Goal: Information Seeking & Learning: Check status

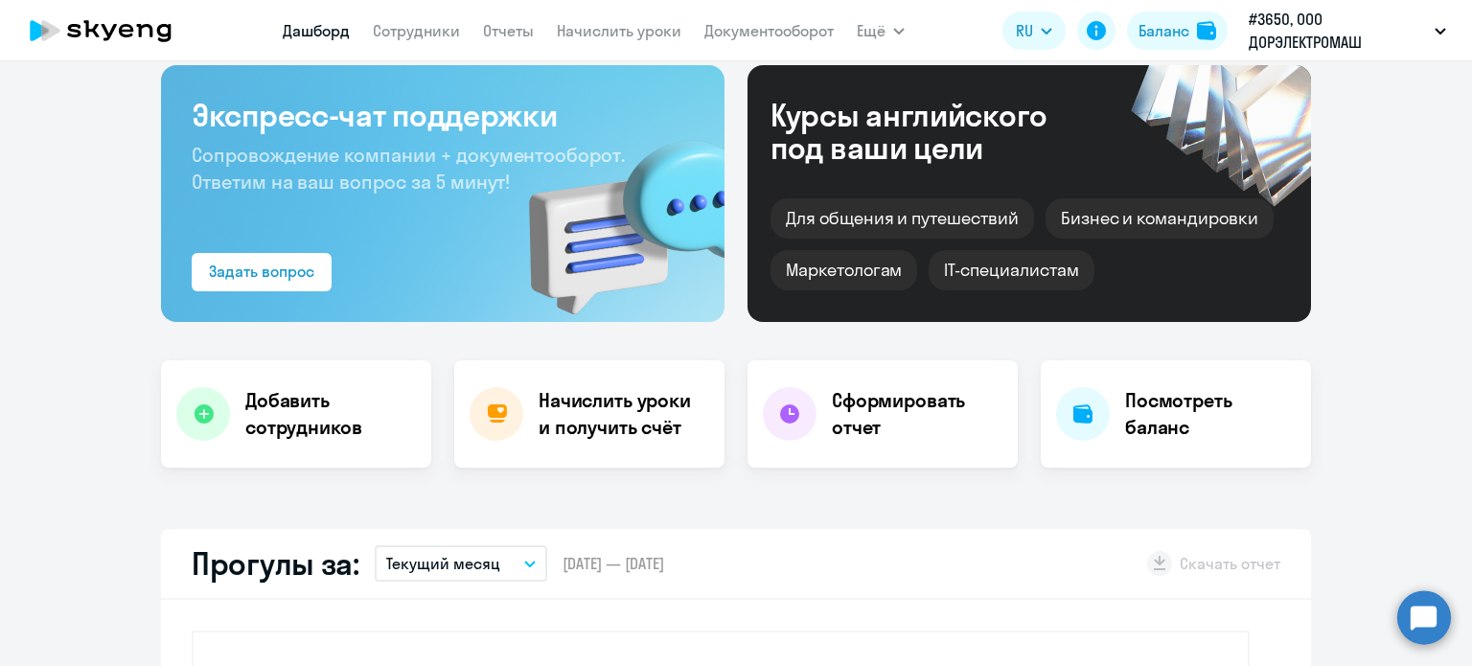
select select "30"
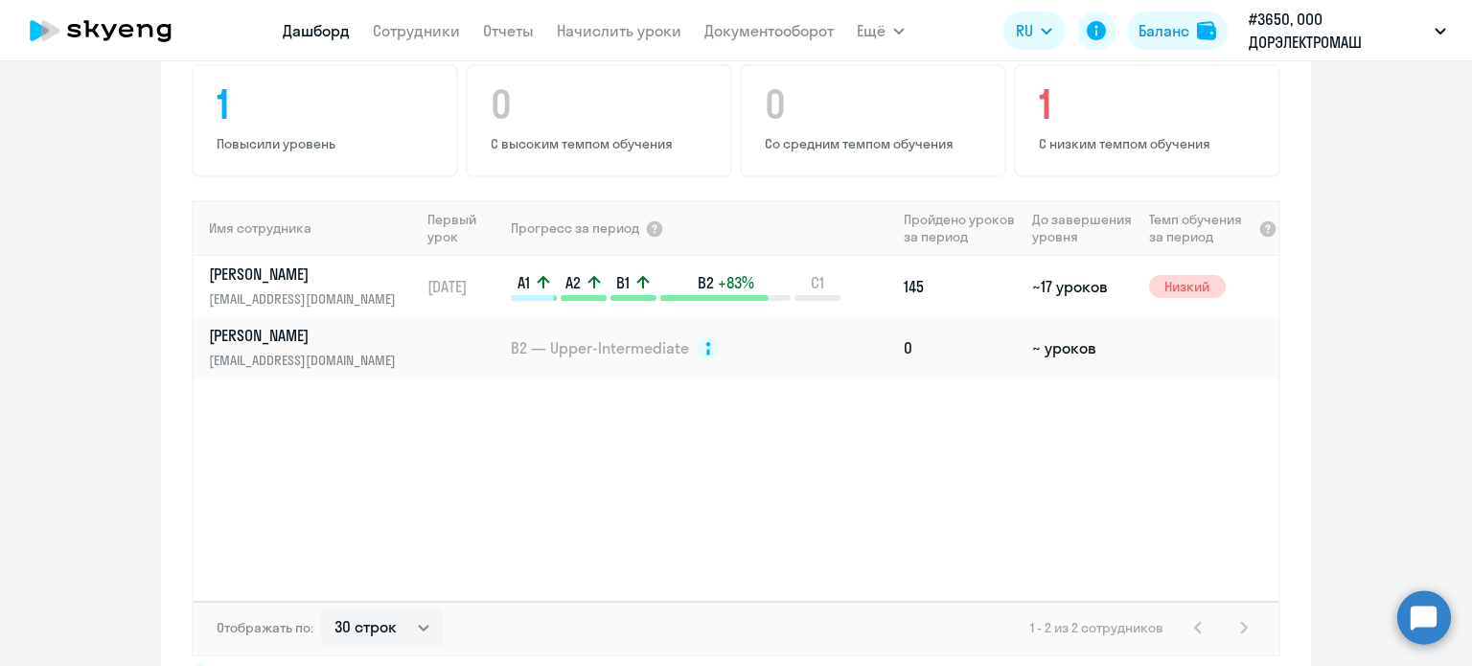
scroll to position [1246, 0]
click at [311, 347] on p "[EMAIL_ADDRESS][DOMAIN_NAME]" at bounding box center [307, 357] width 197 height 21
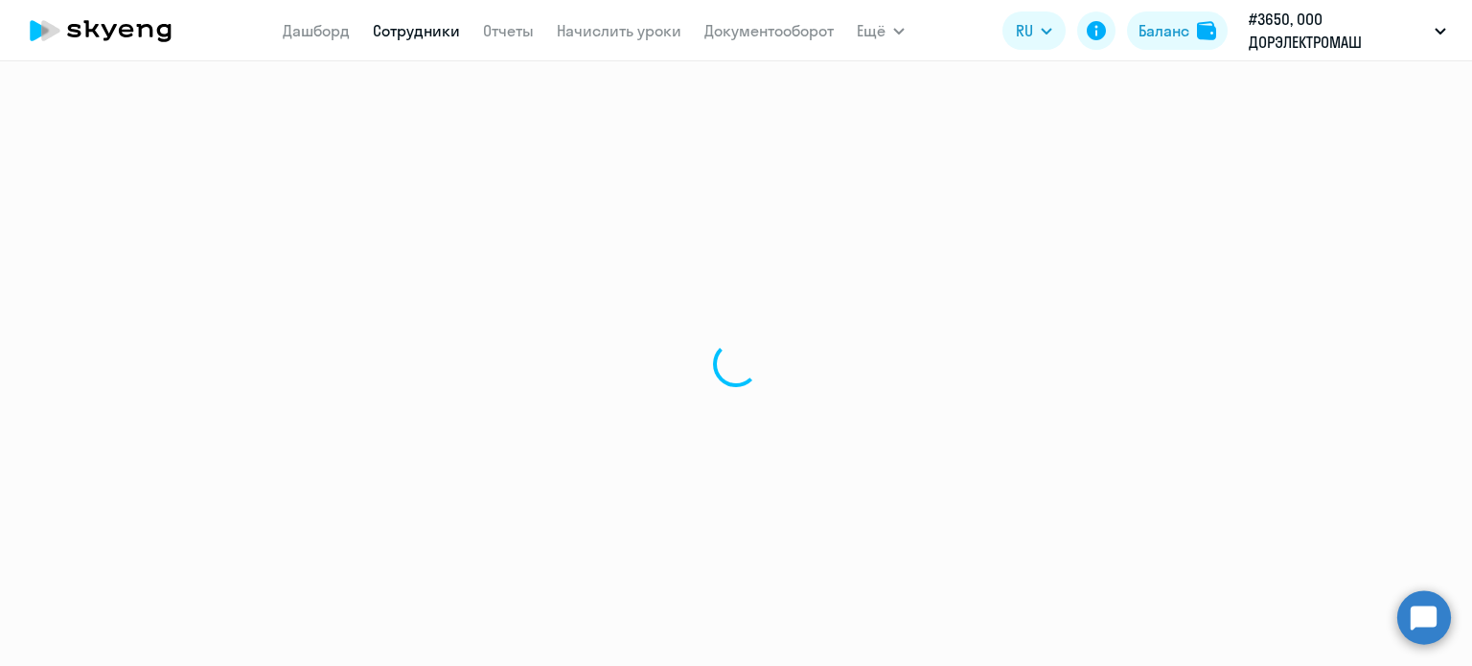
select select "english"
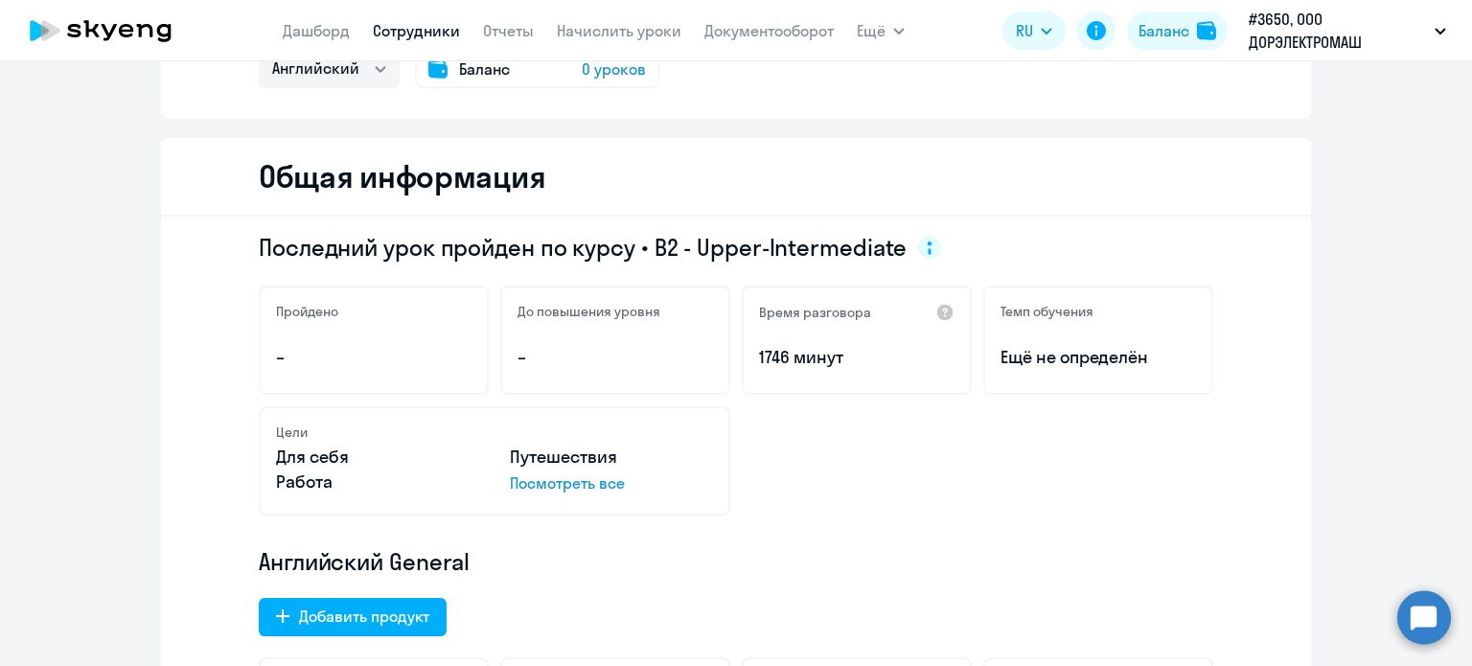
scroll to position [192, 0]
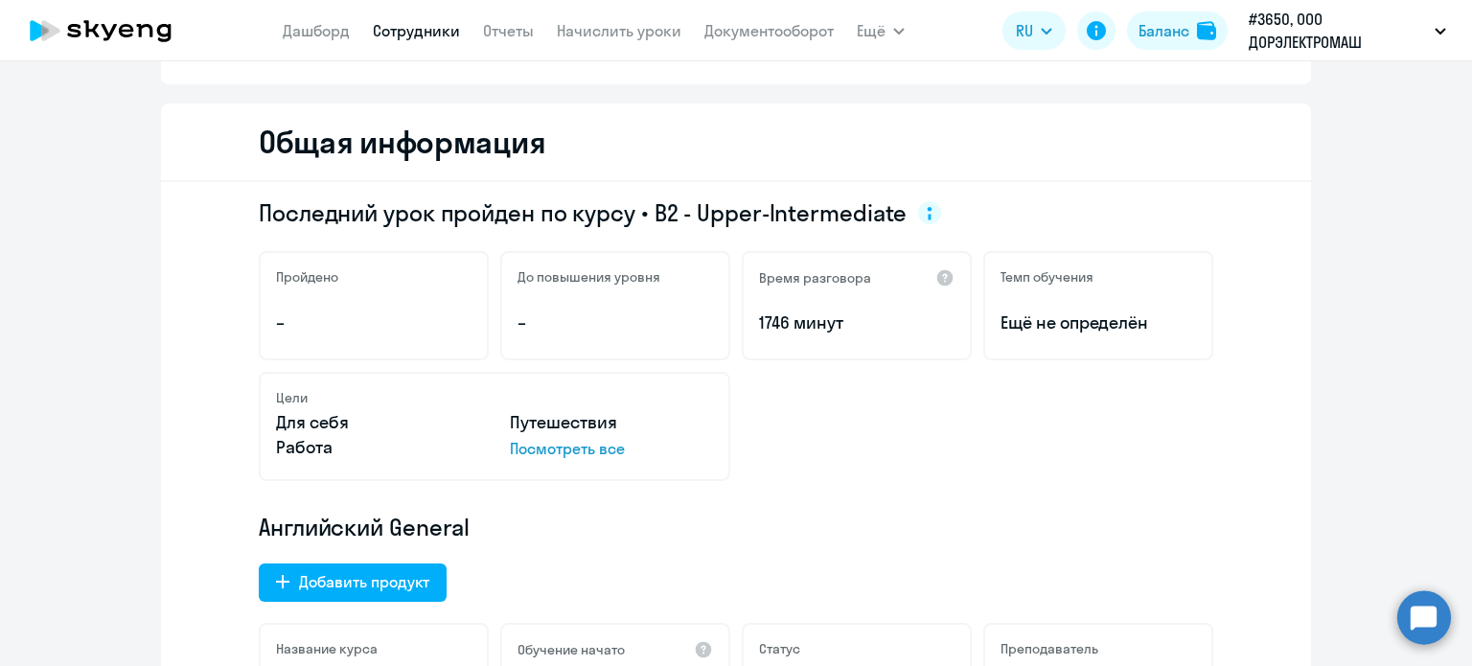
click at [537, 451] on p "Посмотреть все" at bounding box center [611, 448] width 203 height 23
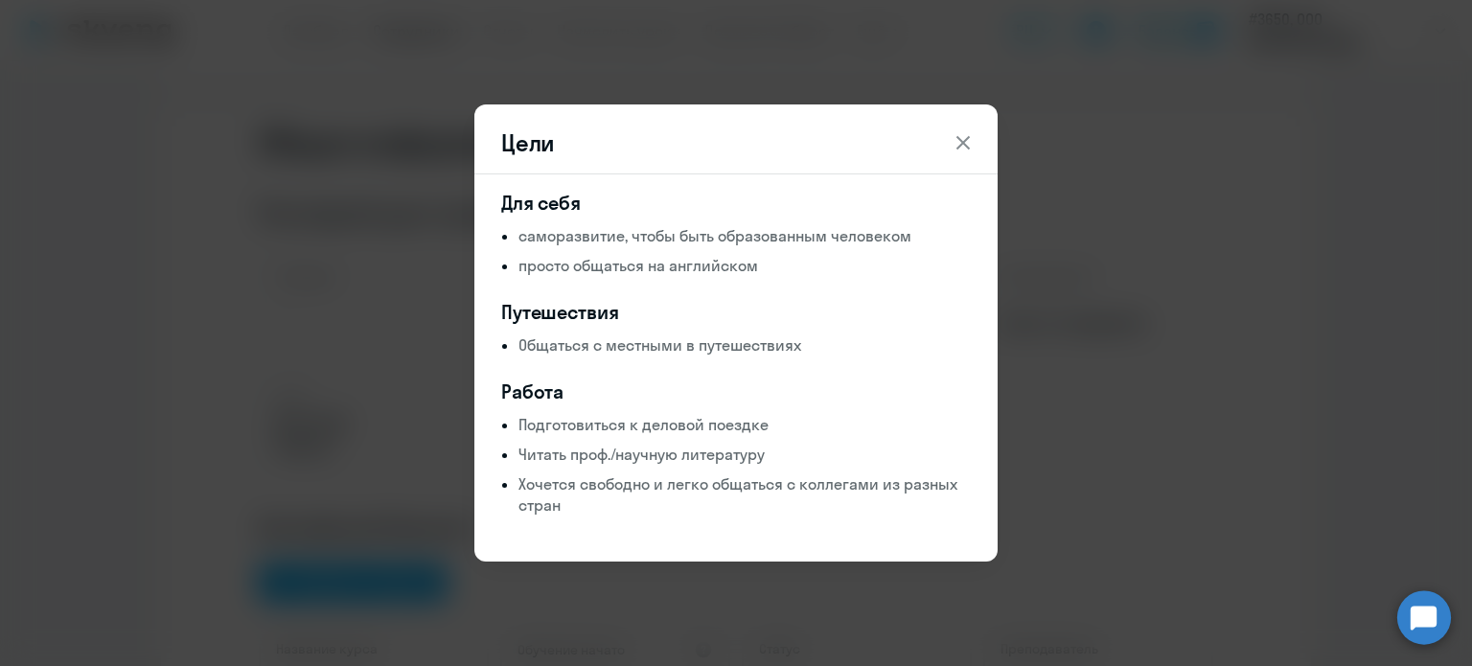
click at [960, 136] on icon at bounding box center [963, 142] width 23 height 23
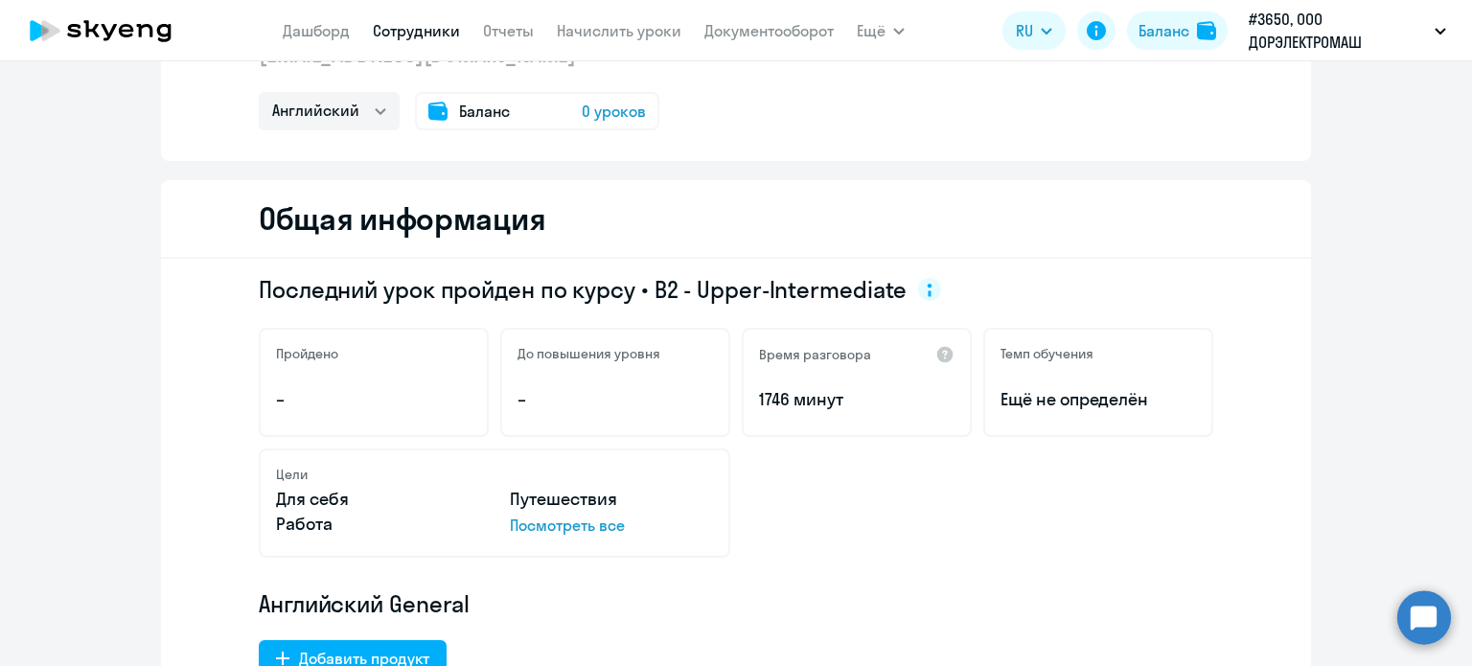
scroll to position [0, 0]
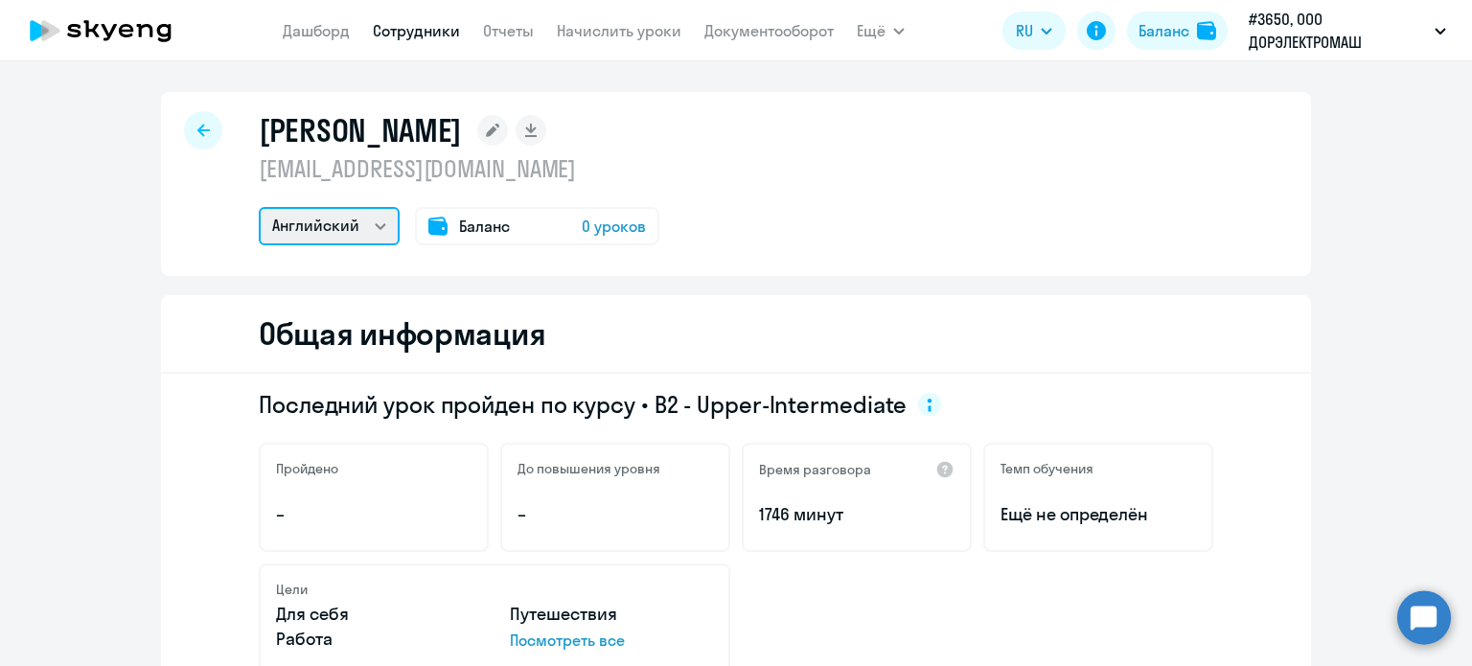
click at [359, 225] on select "Английский" at bounding box center [329, 226] width 141 height 38
click at [820, 175] on div "Сергушкин Алексей serhushkin@gmail.com Английский Баланс 0 уроков" at bounding box center [736, 184] width 1150 height 184
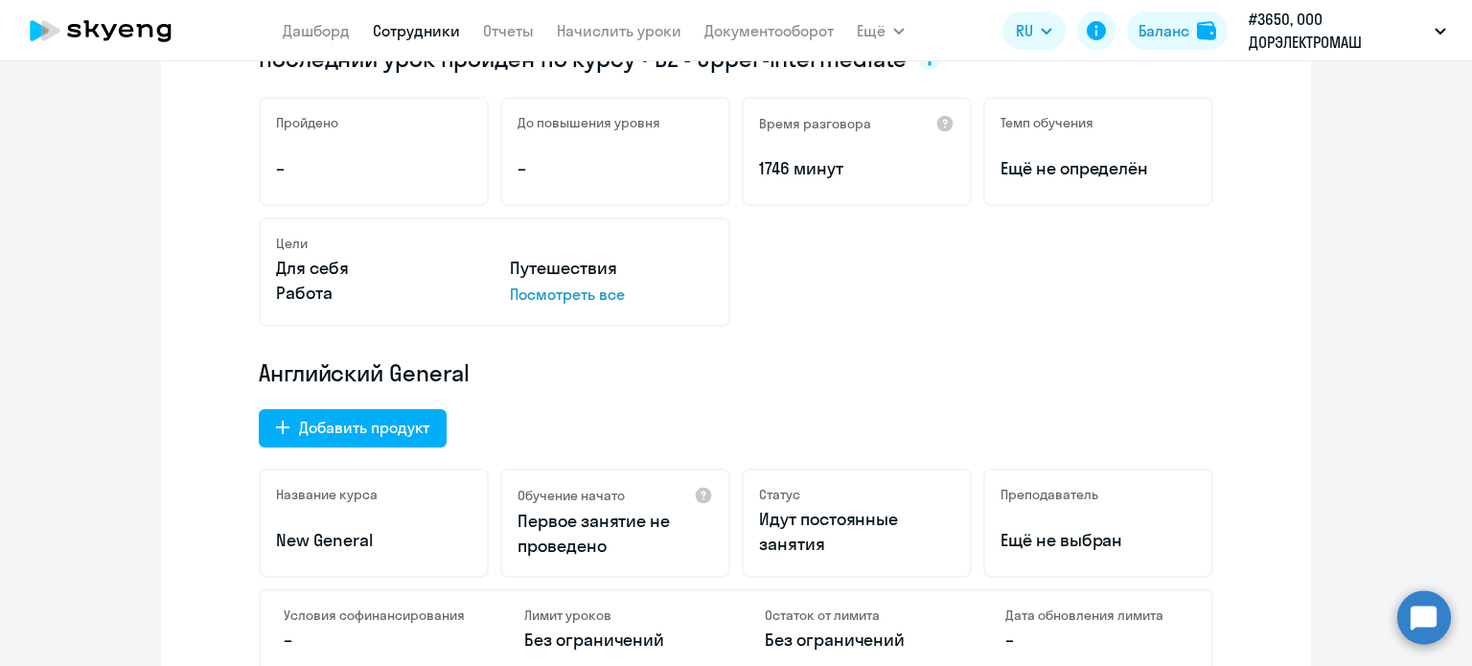
scroll to position [288, 0]
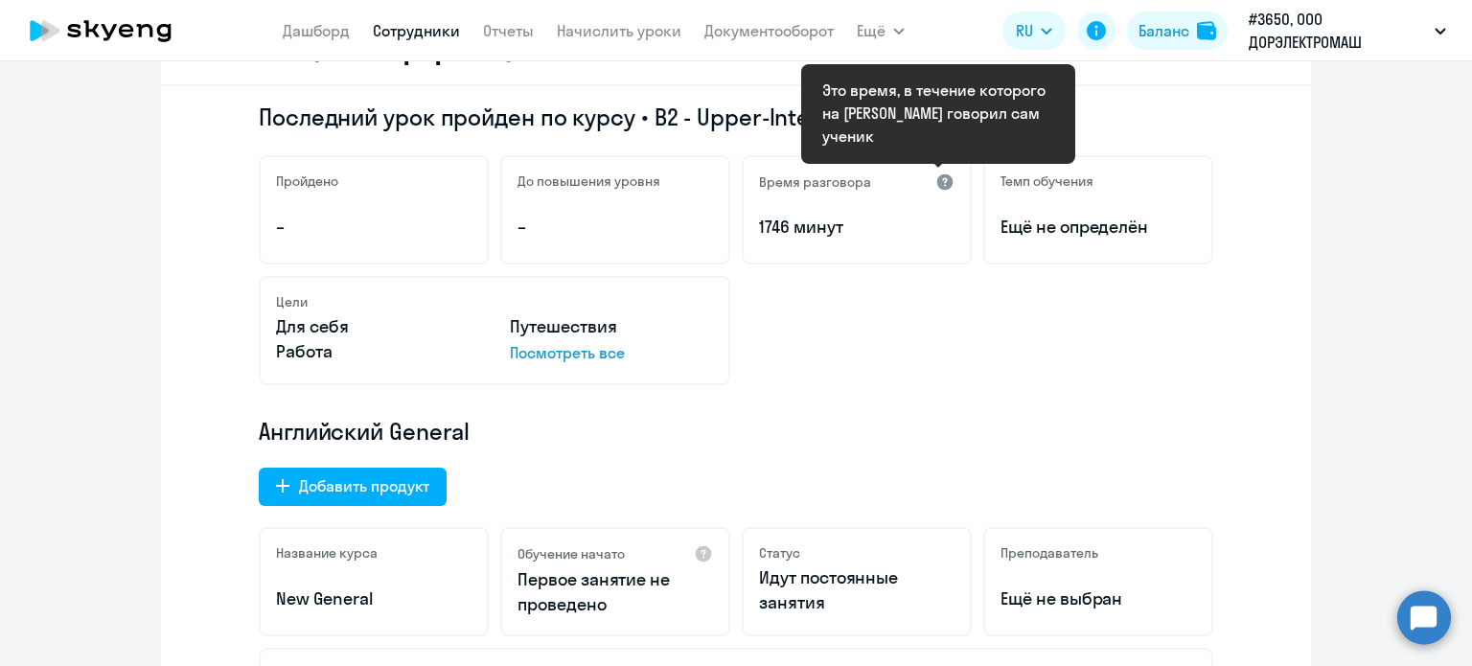
click at [937, 181] on div at bounding box center [944, 182] width 19 height 19
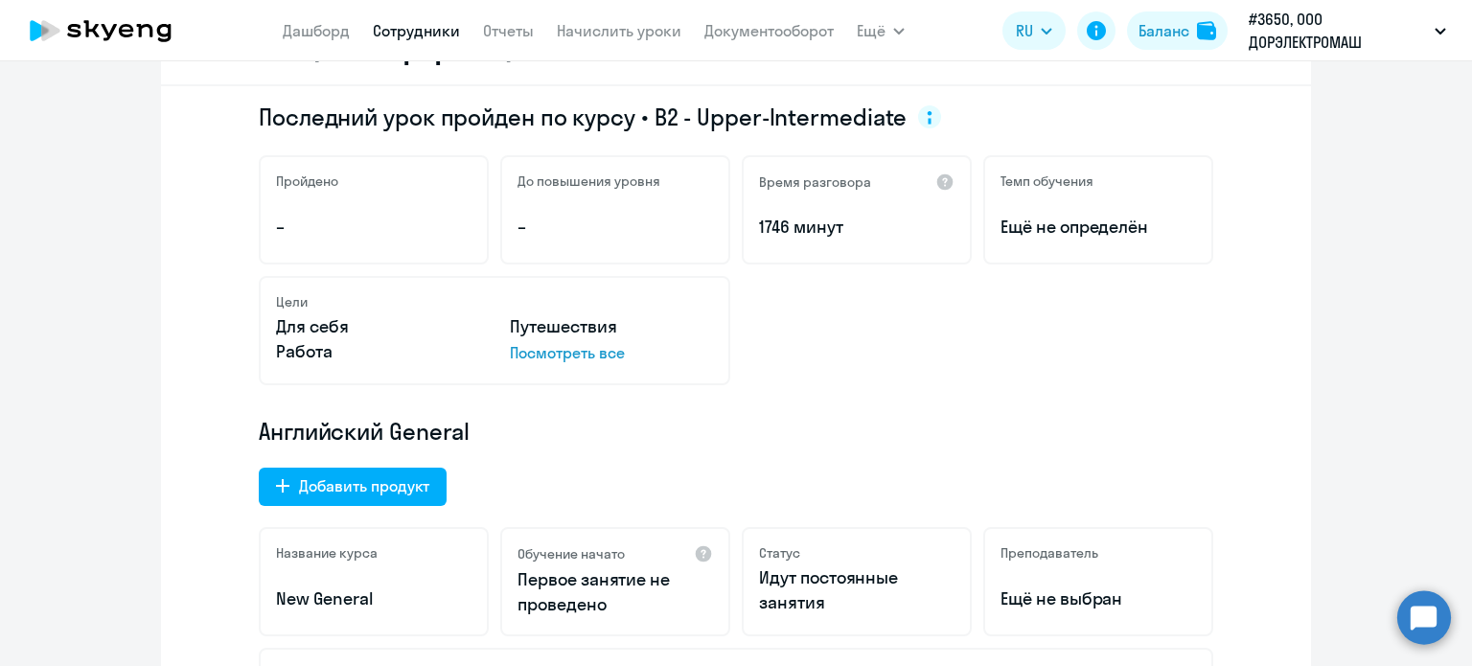
click at [804, 224] on p "1746 минут" at bounding box center [857, 227] width 196 height 25
click at [1024, 211] on div "Темп обучения Ещё не определён" at bounding box center [1098, 209] width 230 height 109
click at [636, 215] on p "–" at bounding box center [616, 227] width 196 height 25
click at [347, 217] on p "–" at bounding box center [374, 227] width 196 height 25
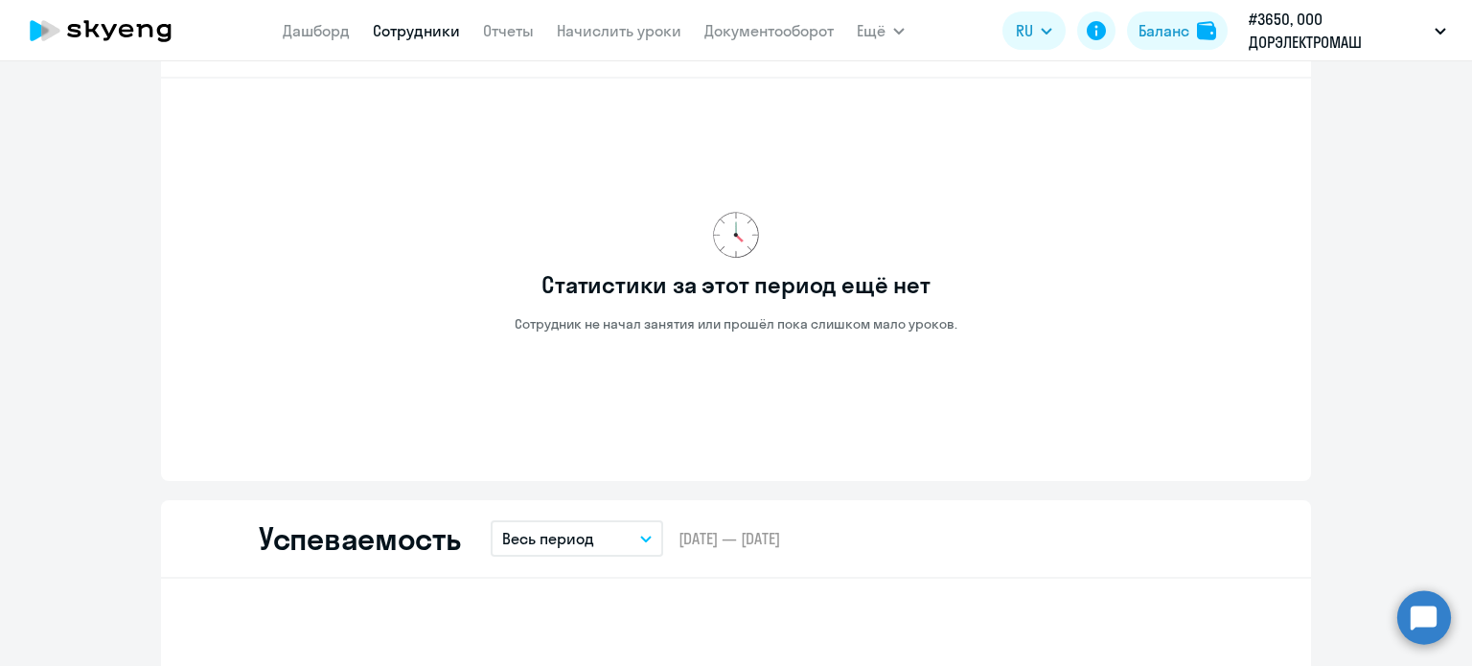
scroll to position [0, 0]
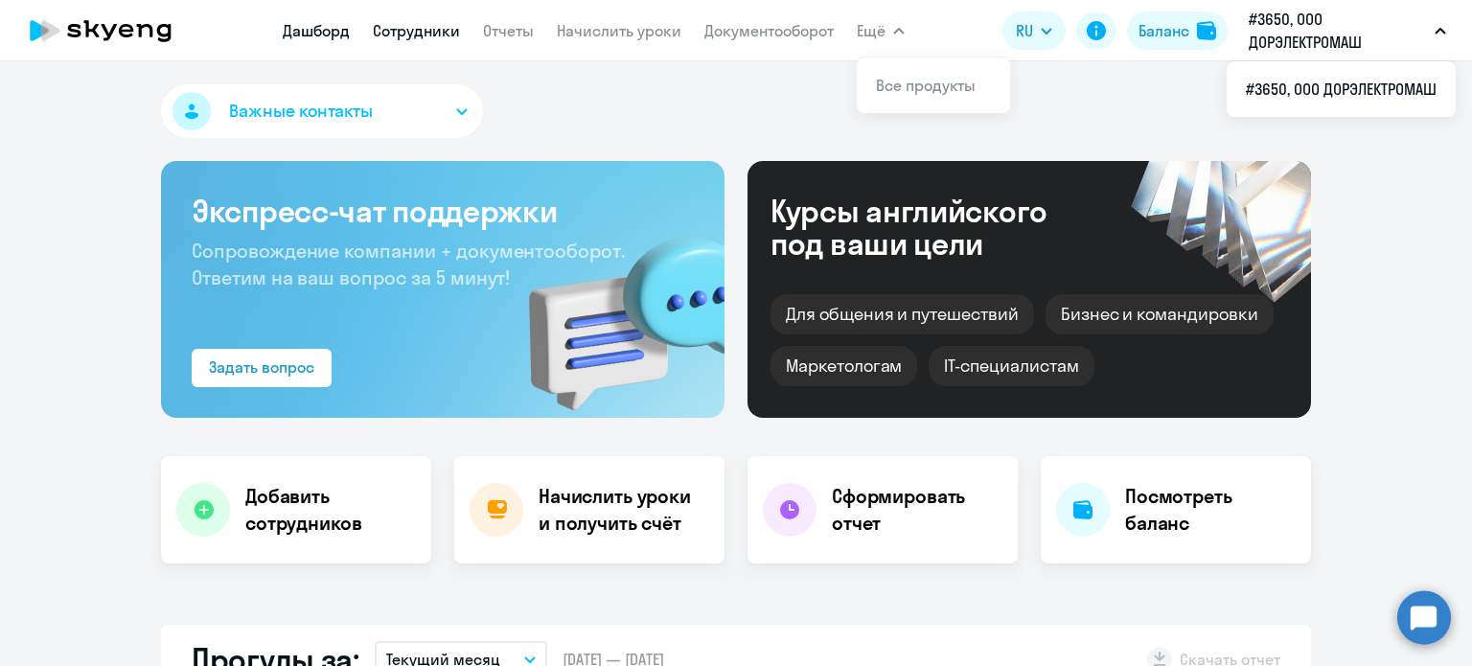
select select "30"
click at [407, 29] on link "Сотрудники" at bounding box center [416, 30] width 87 height 19
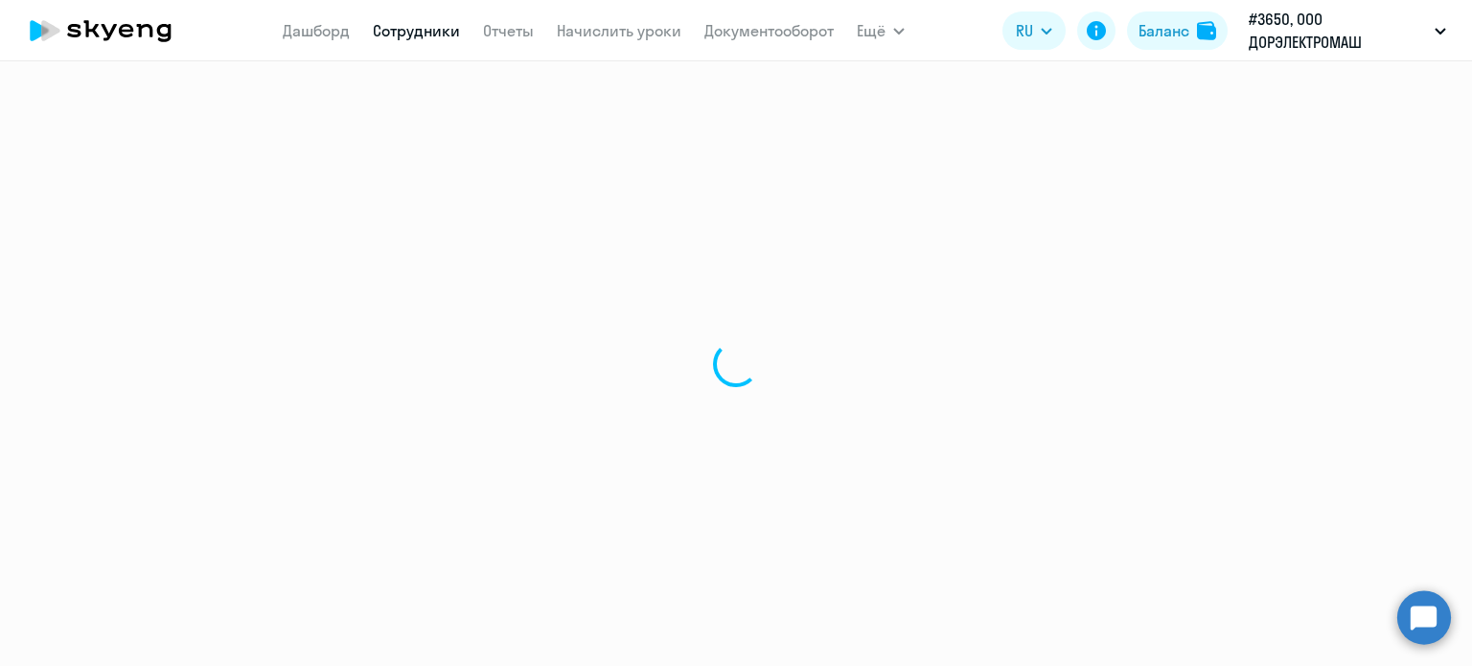
select select "30"
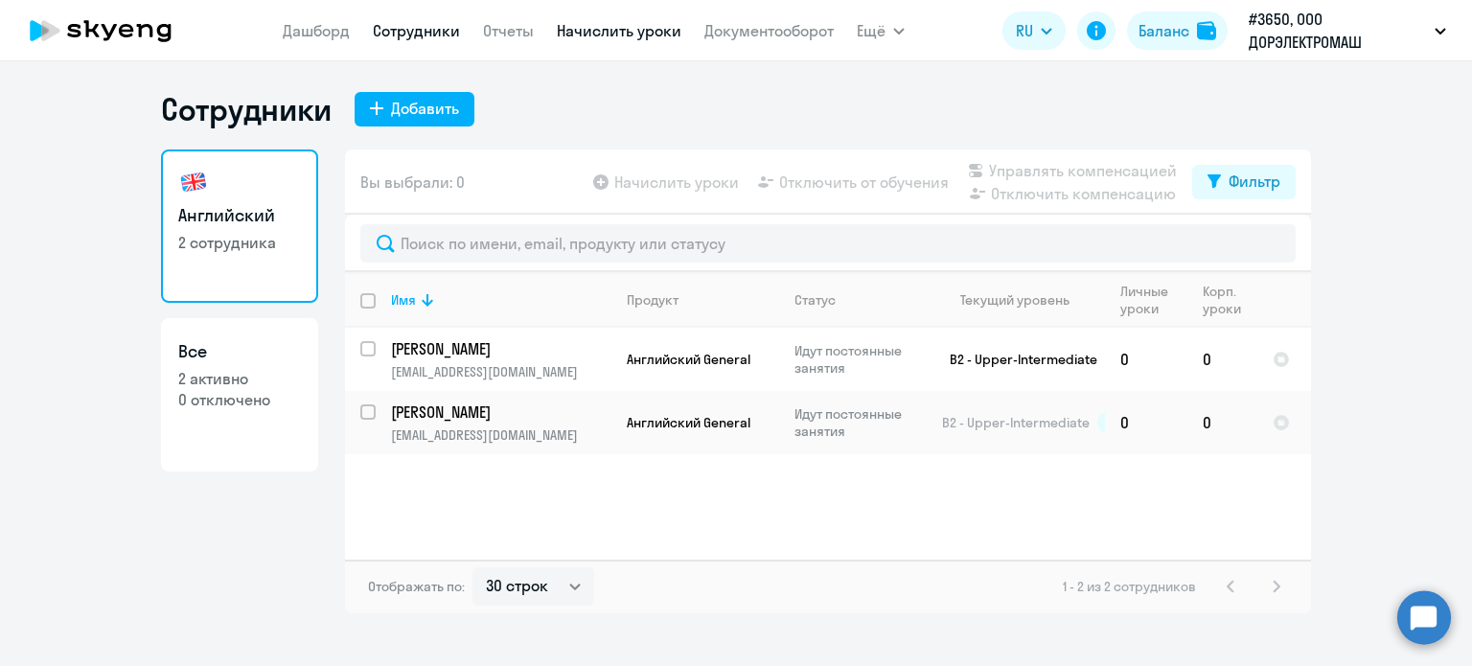
click at [587, 31] on link "Начислить уроки" at bounding box center [619, 30] width 125 height 19
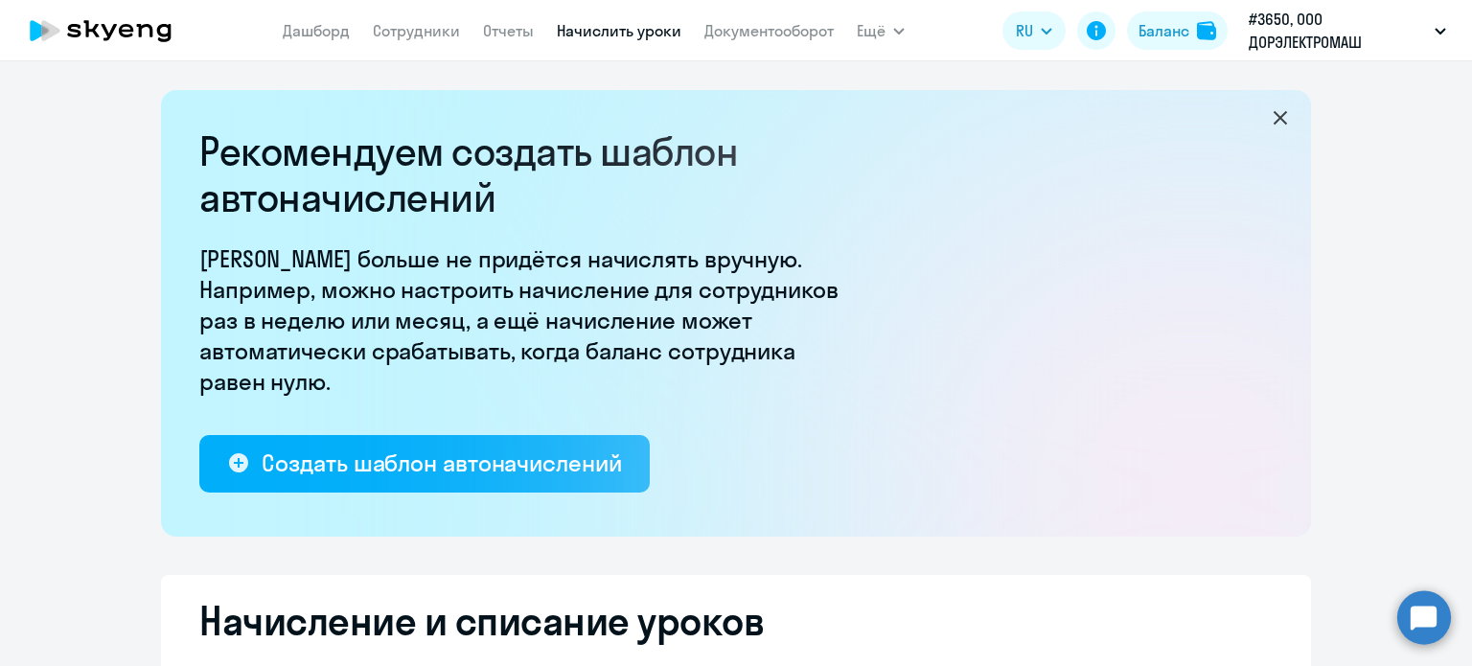
select select "10"
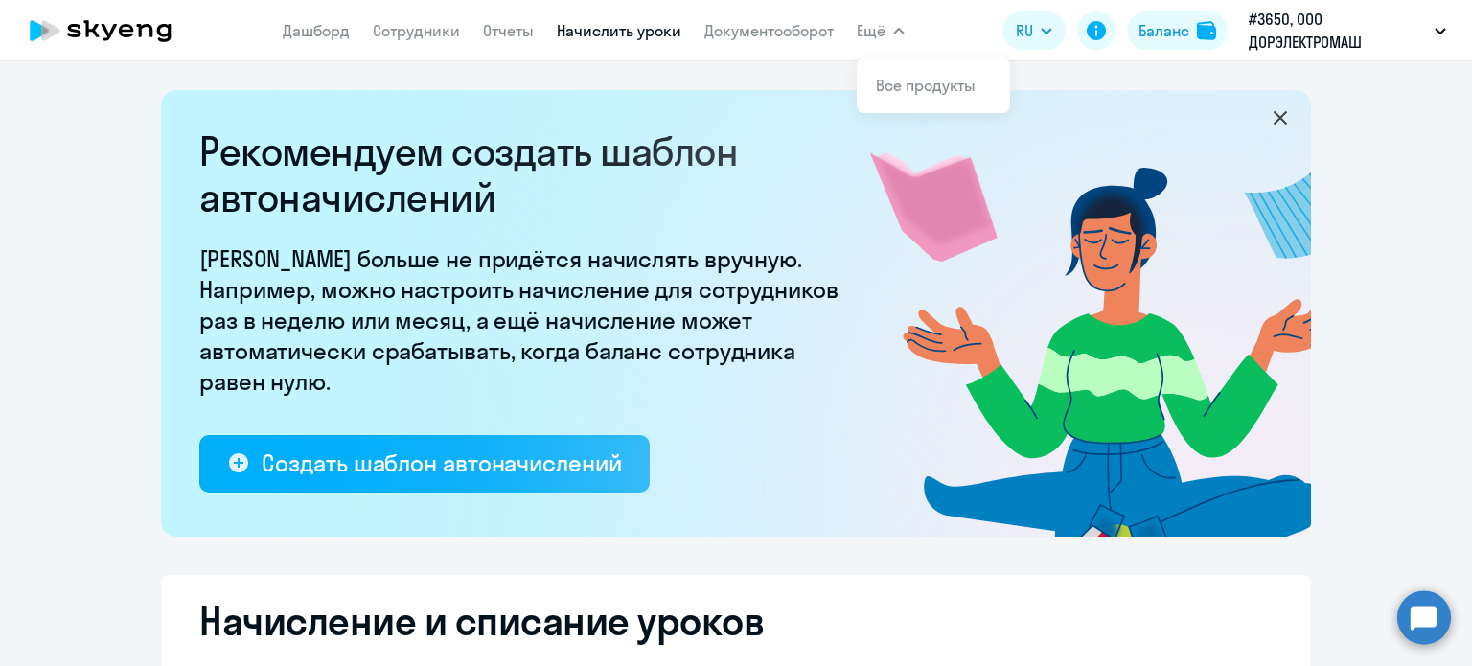
click at [873, 30] on span "Ещё" at bounding box center [871, 30] width 29 height 23
click at [404, 34] on link "Сотрудники" at bounding box center [416, 30] width 87 height 19
select select "30"
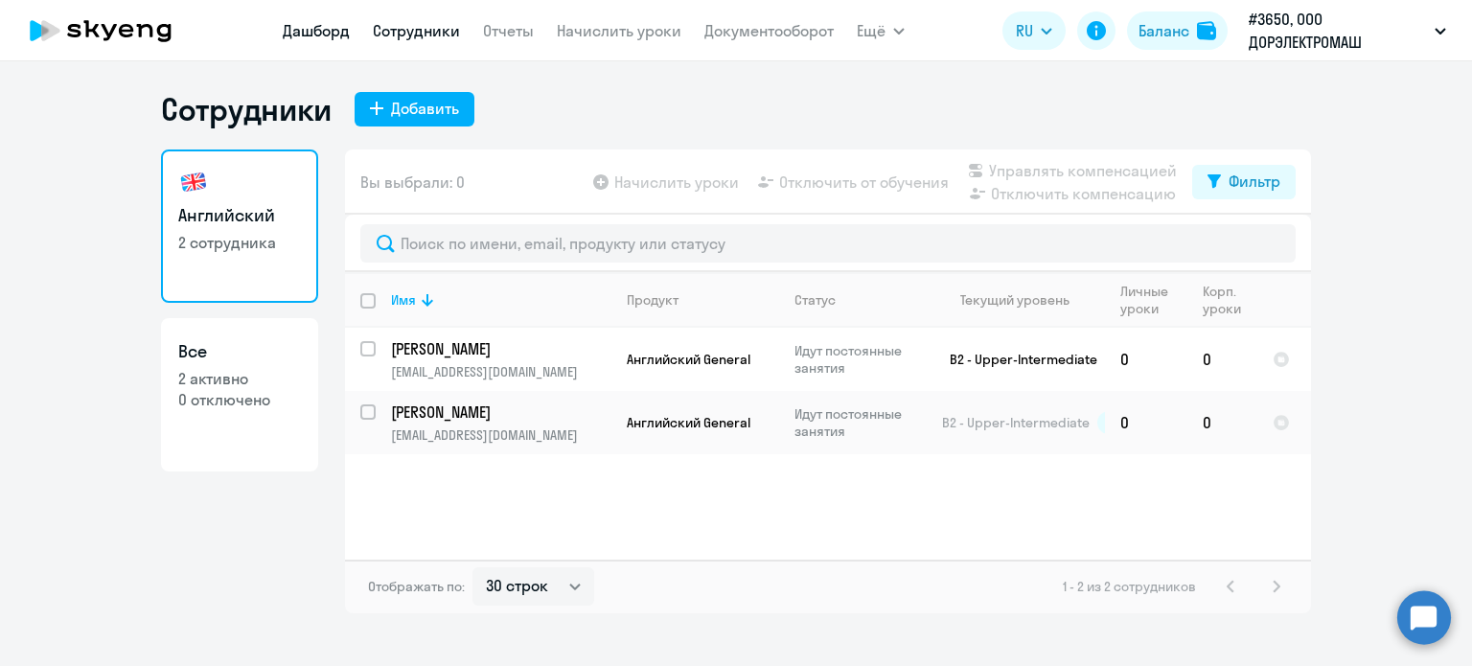
click at [299, 22] on link "Дашборд" at bounding box center [316, 30] width 67 height 19
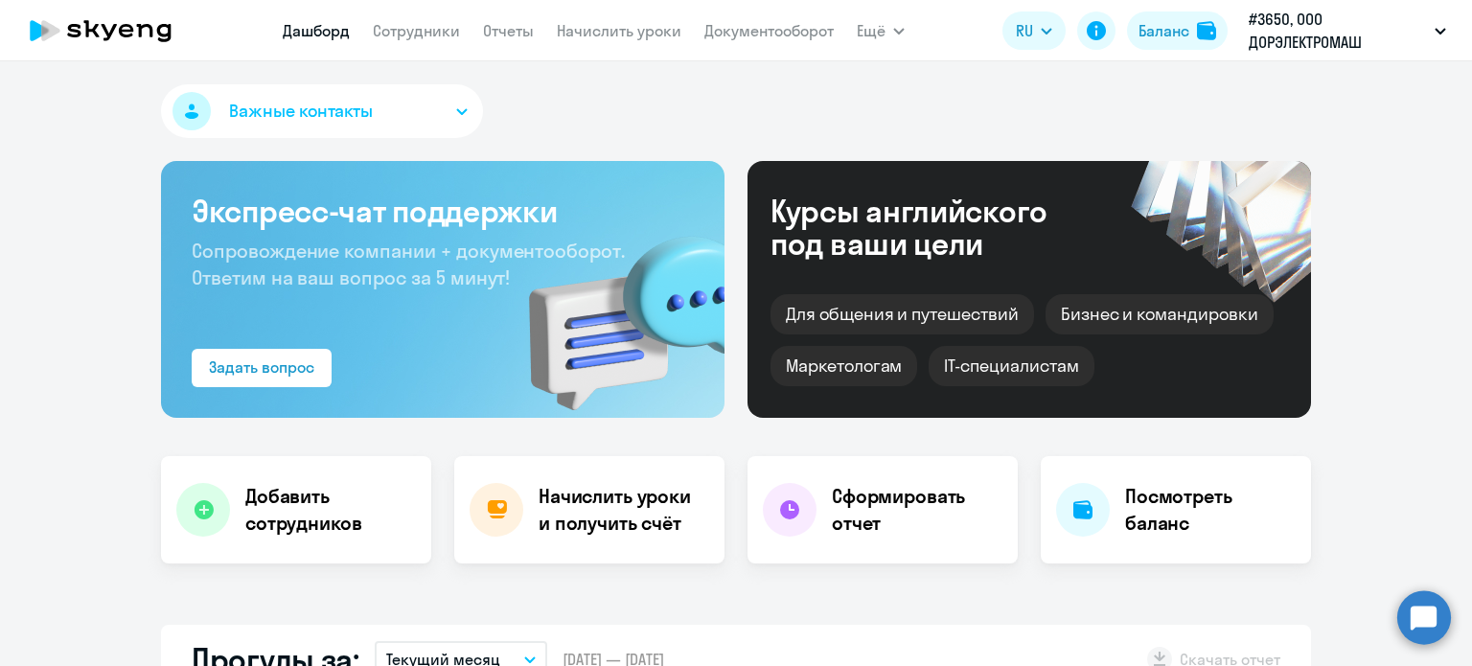
select select "30"
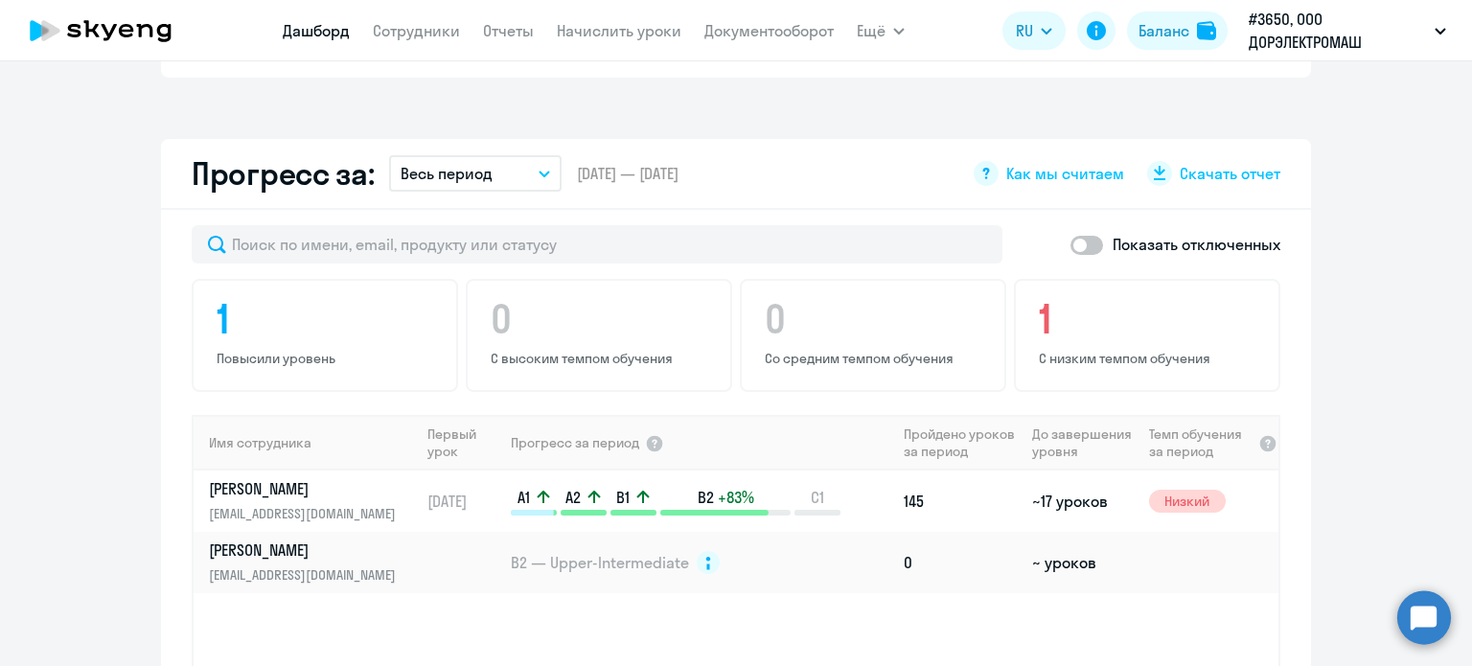
scroll to position [1150, 0]
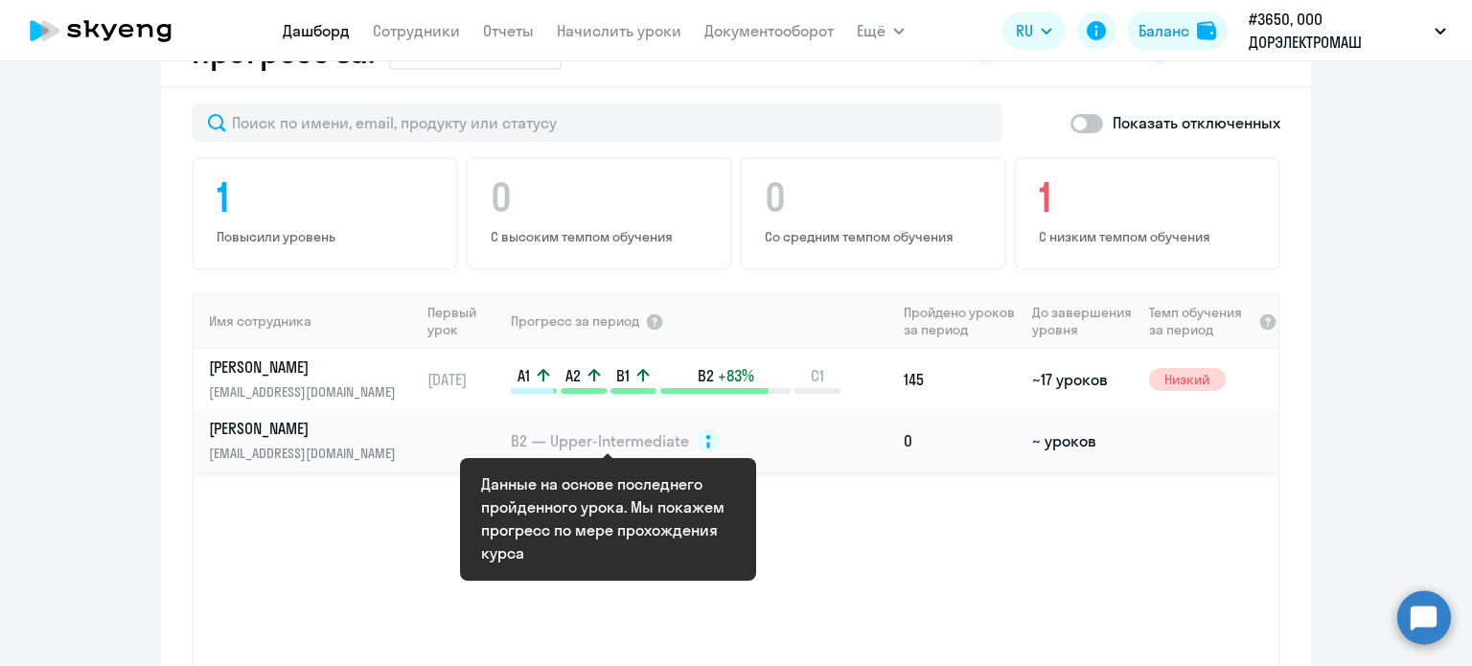
click at [698, 436] on circle at bounding box center [708, 440] width 23 height 23
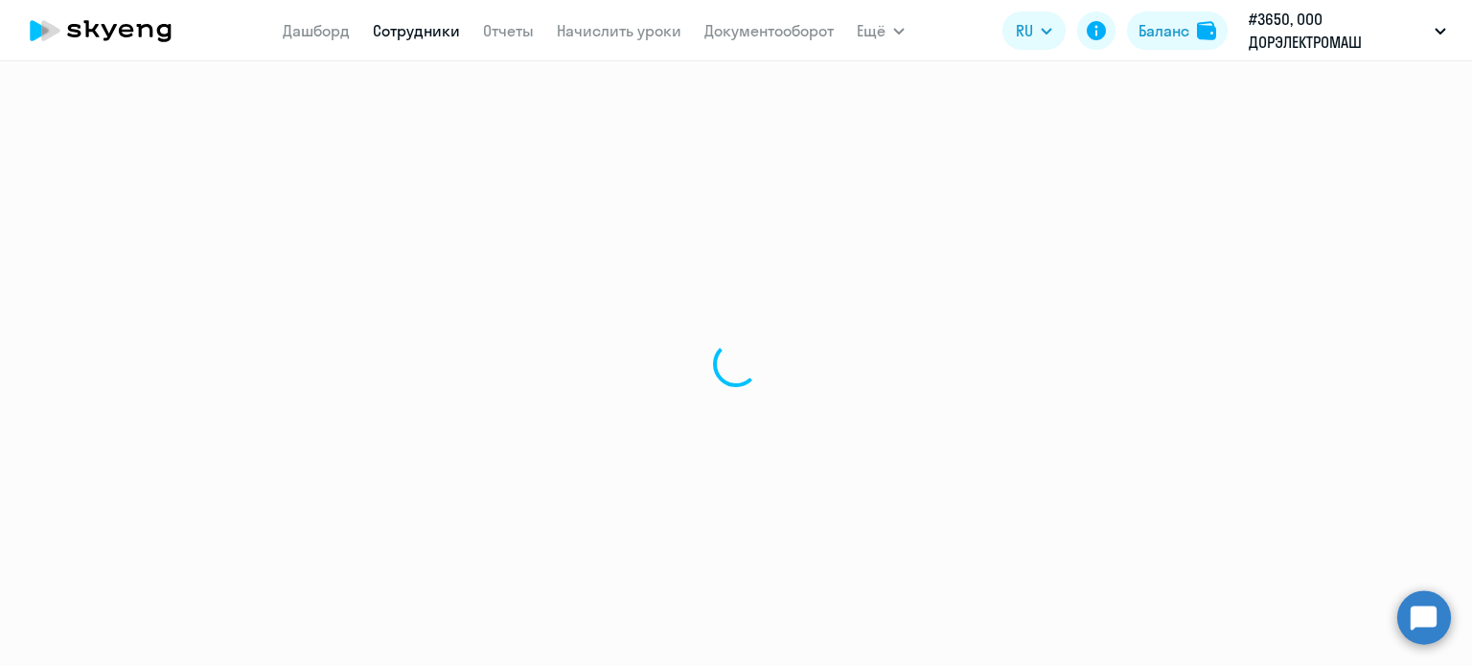
select select "english"
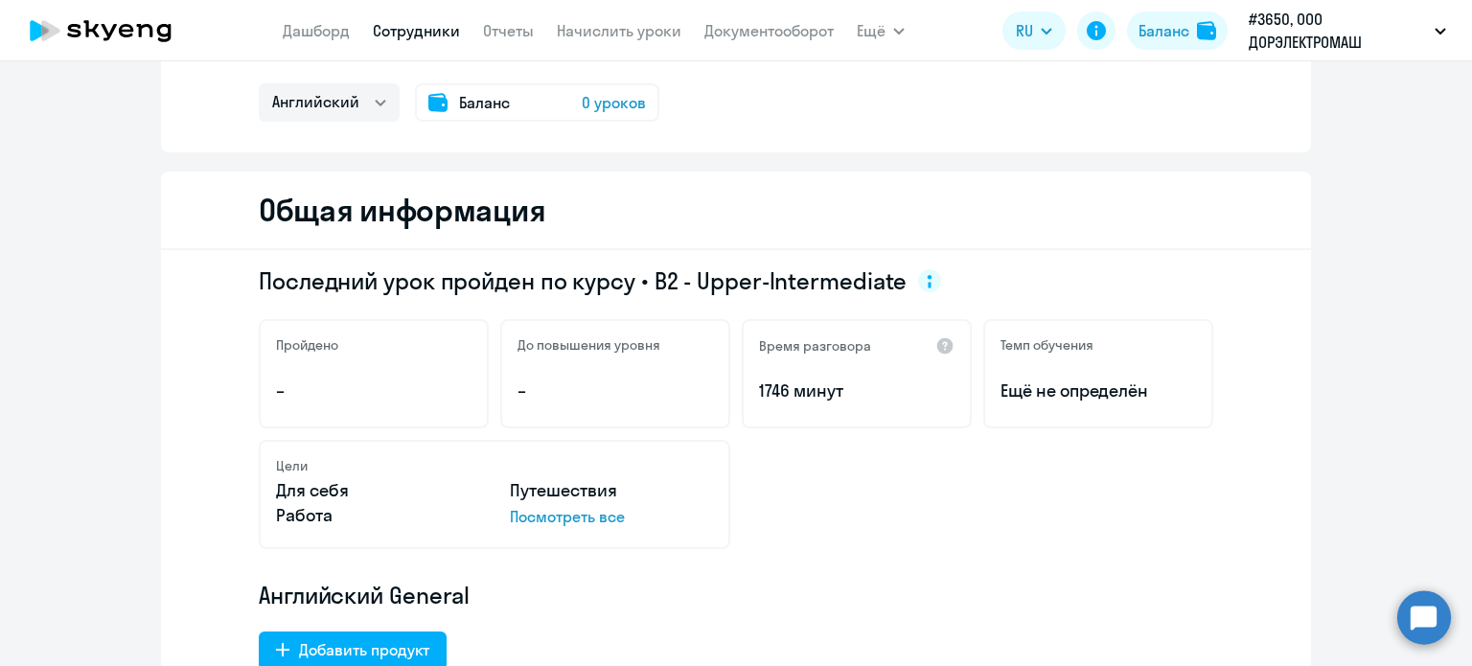
scroll to position [192, 0]
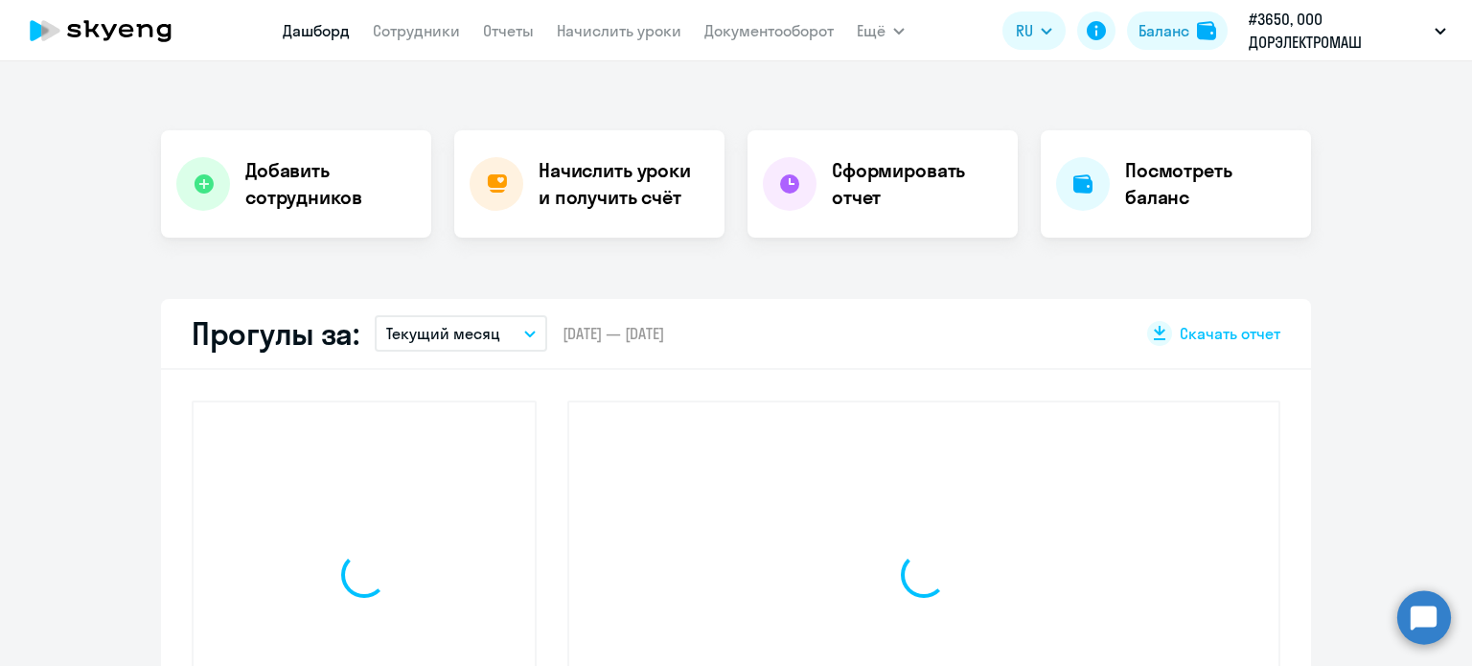
scroll to position [326, 0]
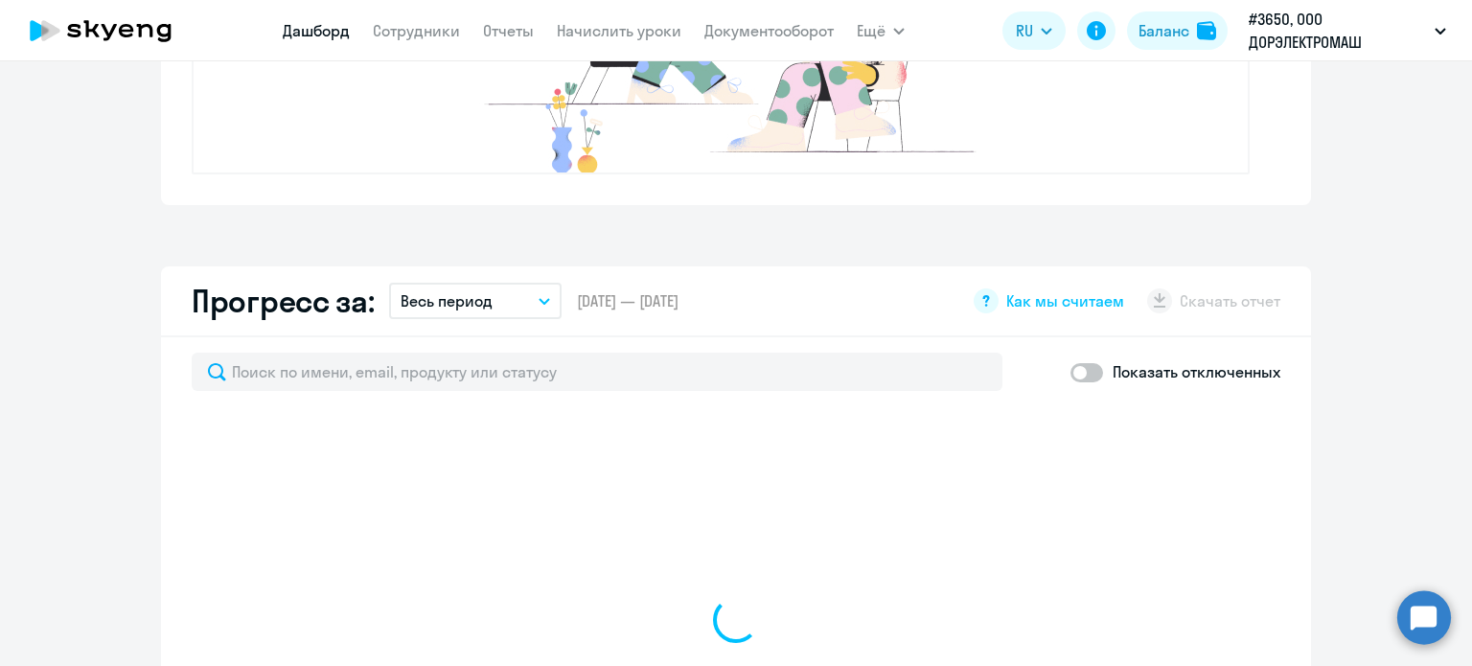
select select "30"
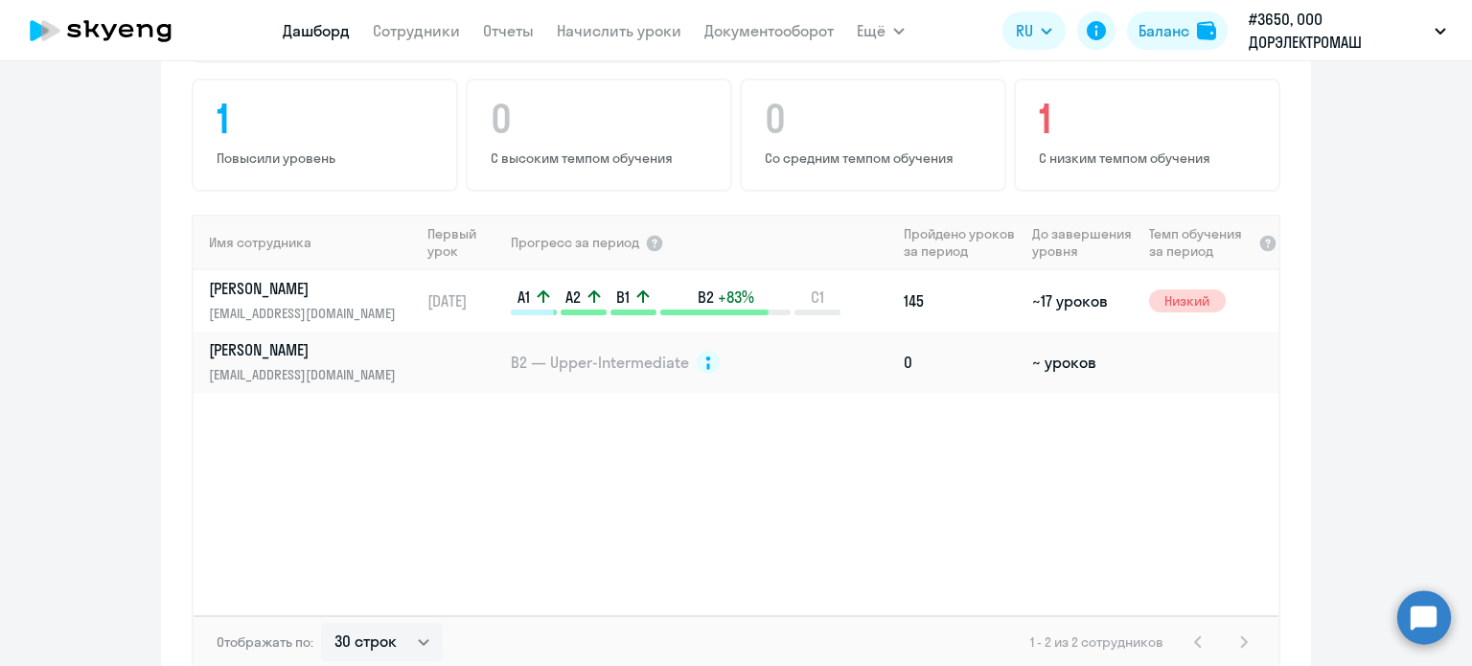
scroll to position [943, 0]
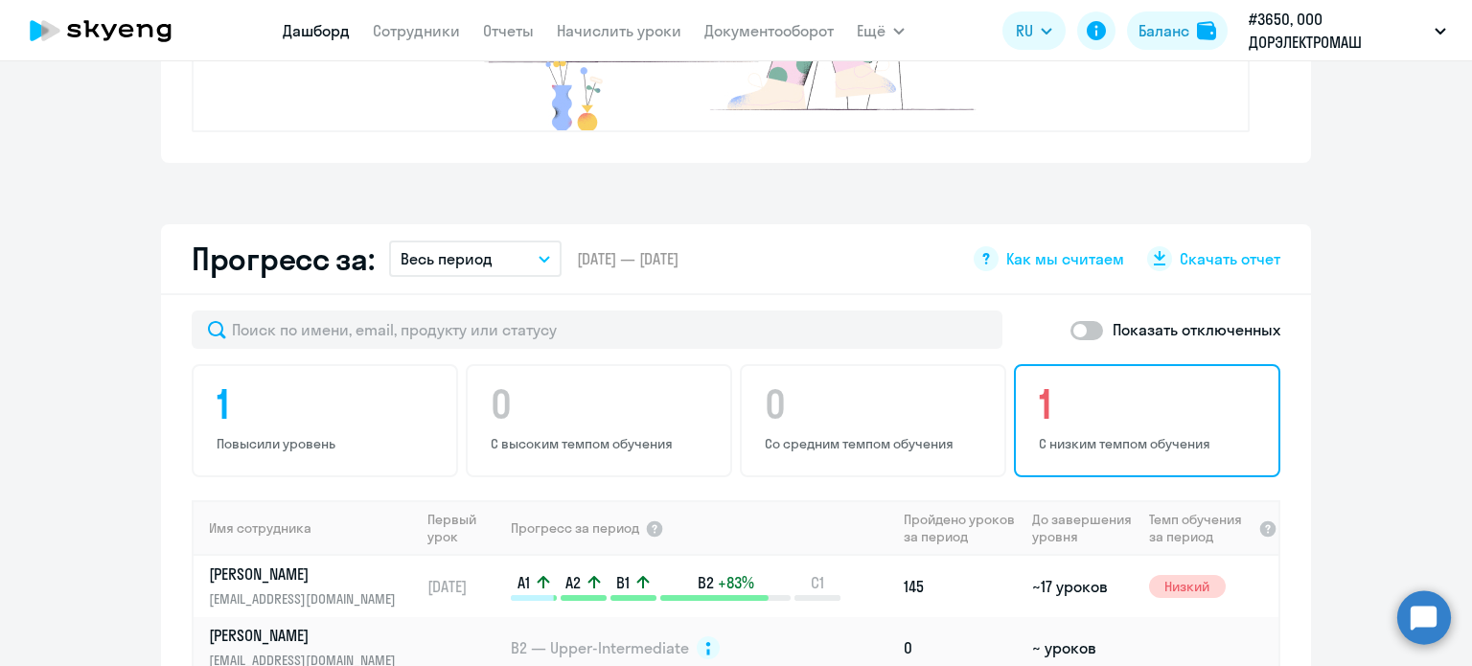
click at [1087, 401] on h4 "1" at bounding box center [1150, 404] width 222 height 46
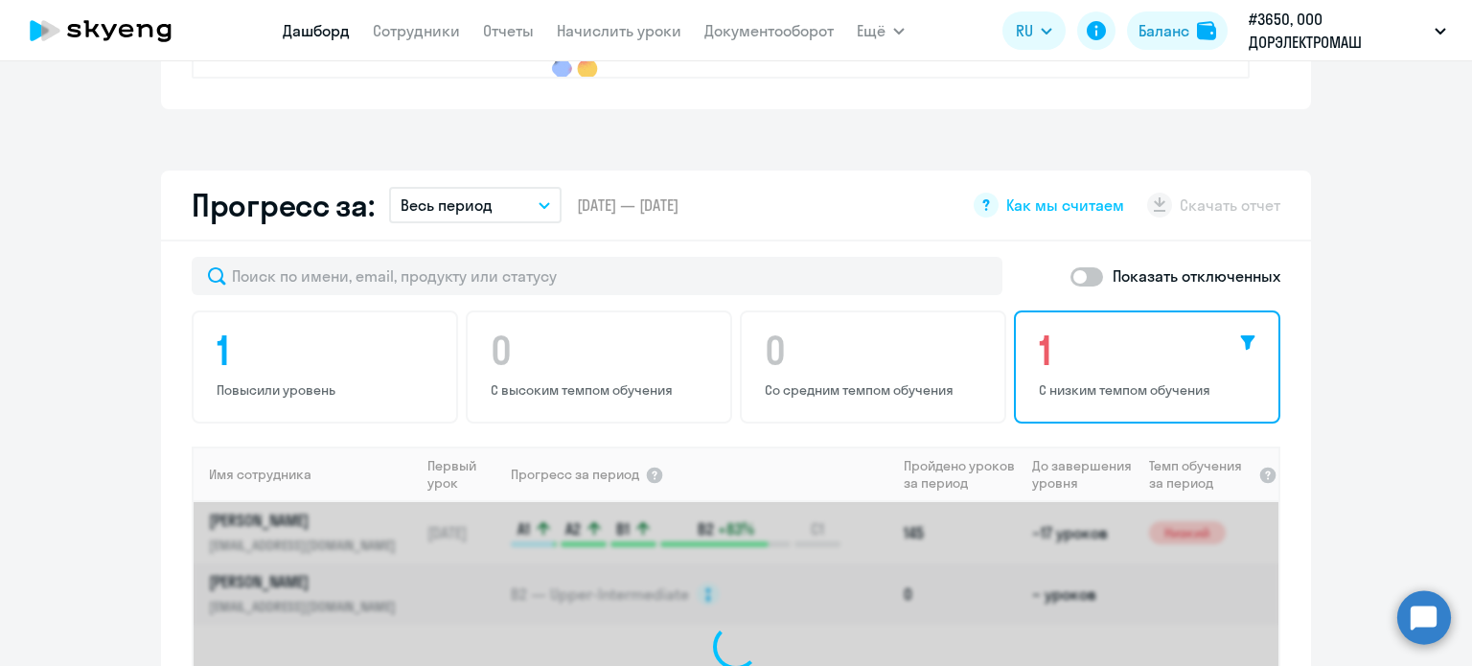
scroll to position [1231, 0]
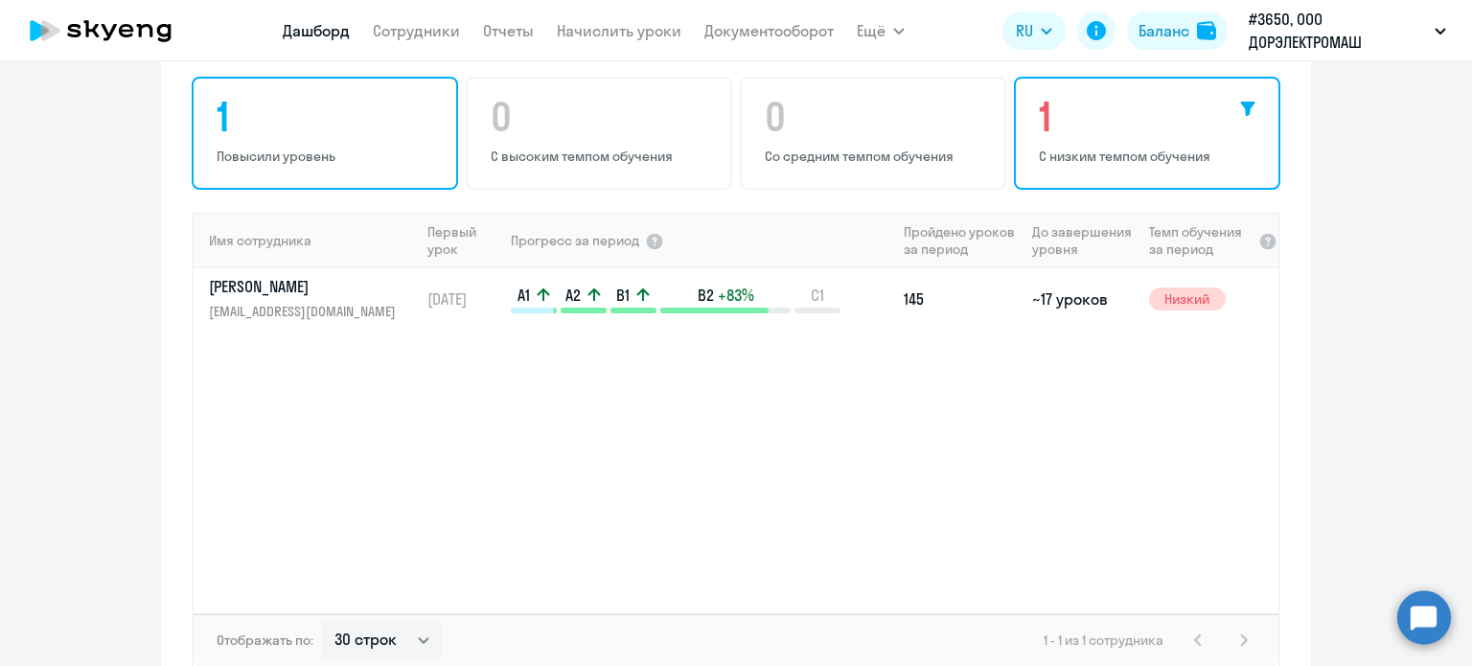
click at [336, 129] on h4 "1" at bounding box center [328, 117] width 222 height 46
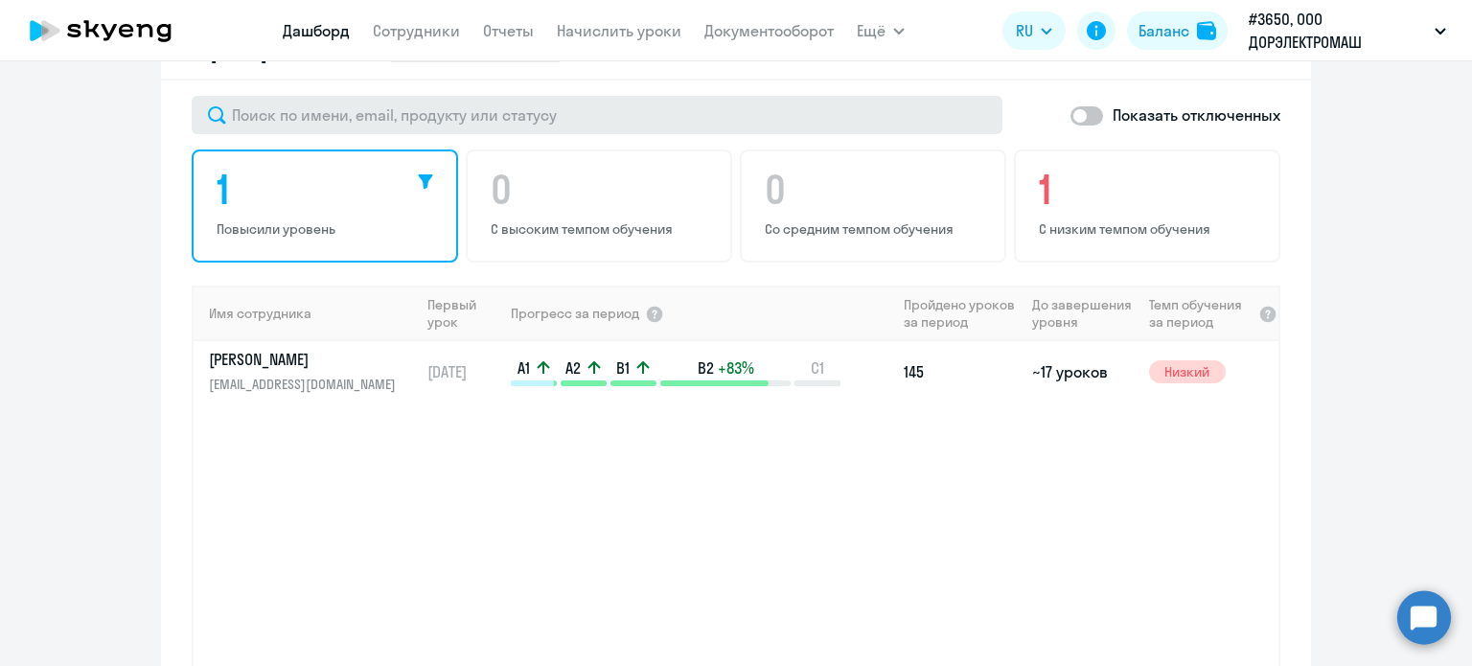
scroll to position [1039, 0]
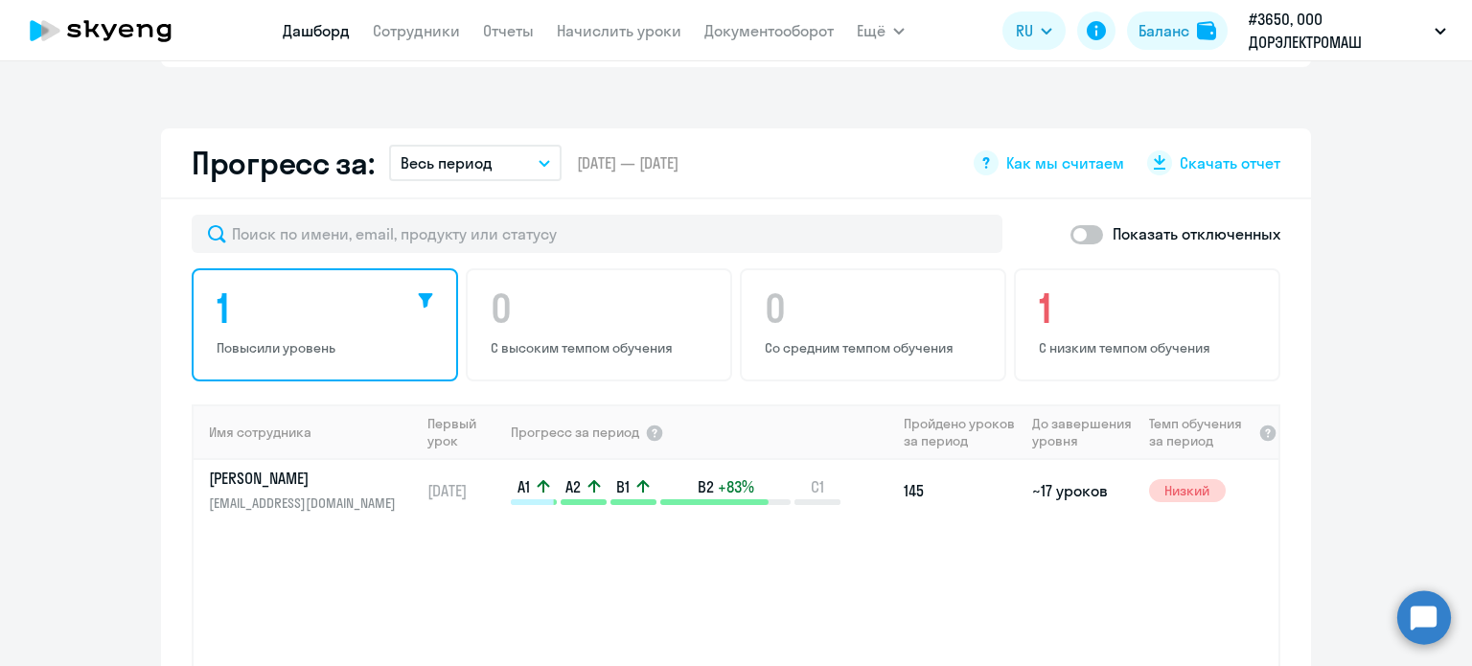
click at [650, 321] on div "1 Повысили уровень 0 С высоким темпом обучения 0 Со средним темпом обучения 1 С…" at bounding box center [736, 324] width 1089 height 113
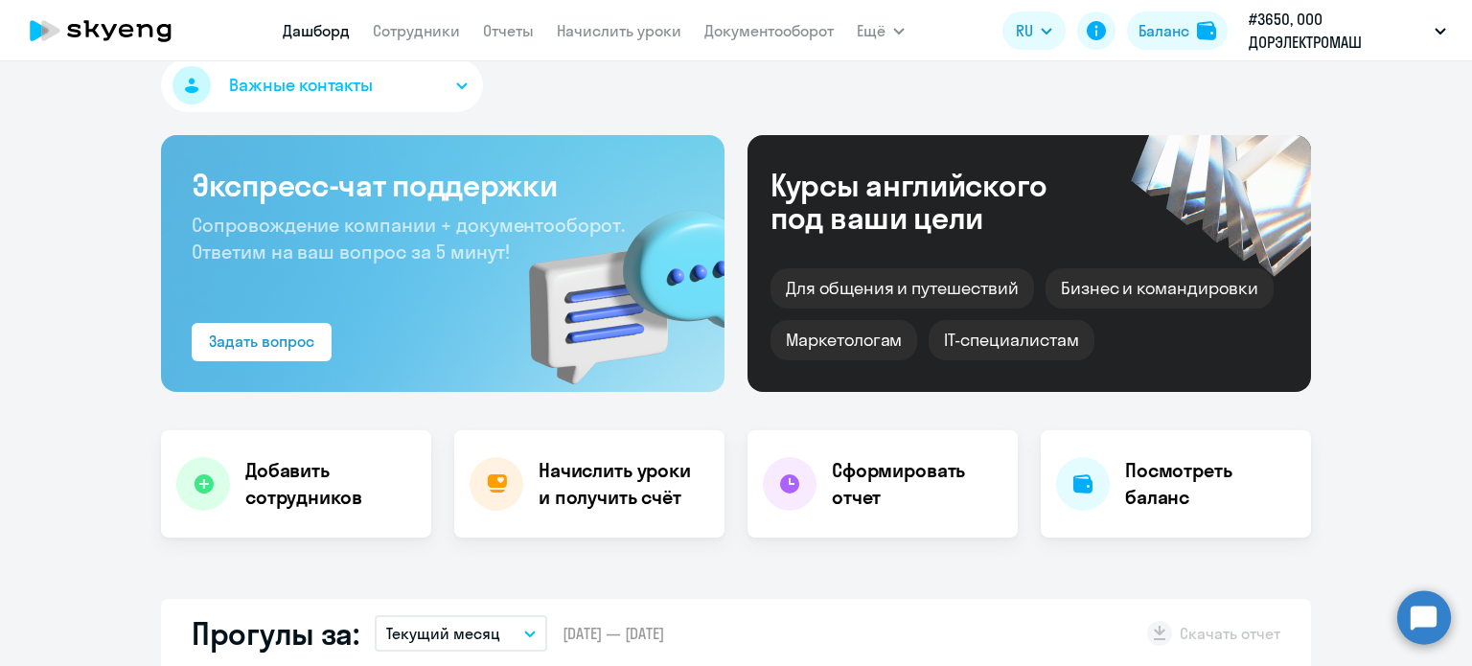
scroll to position [0, 0]
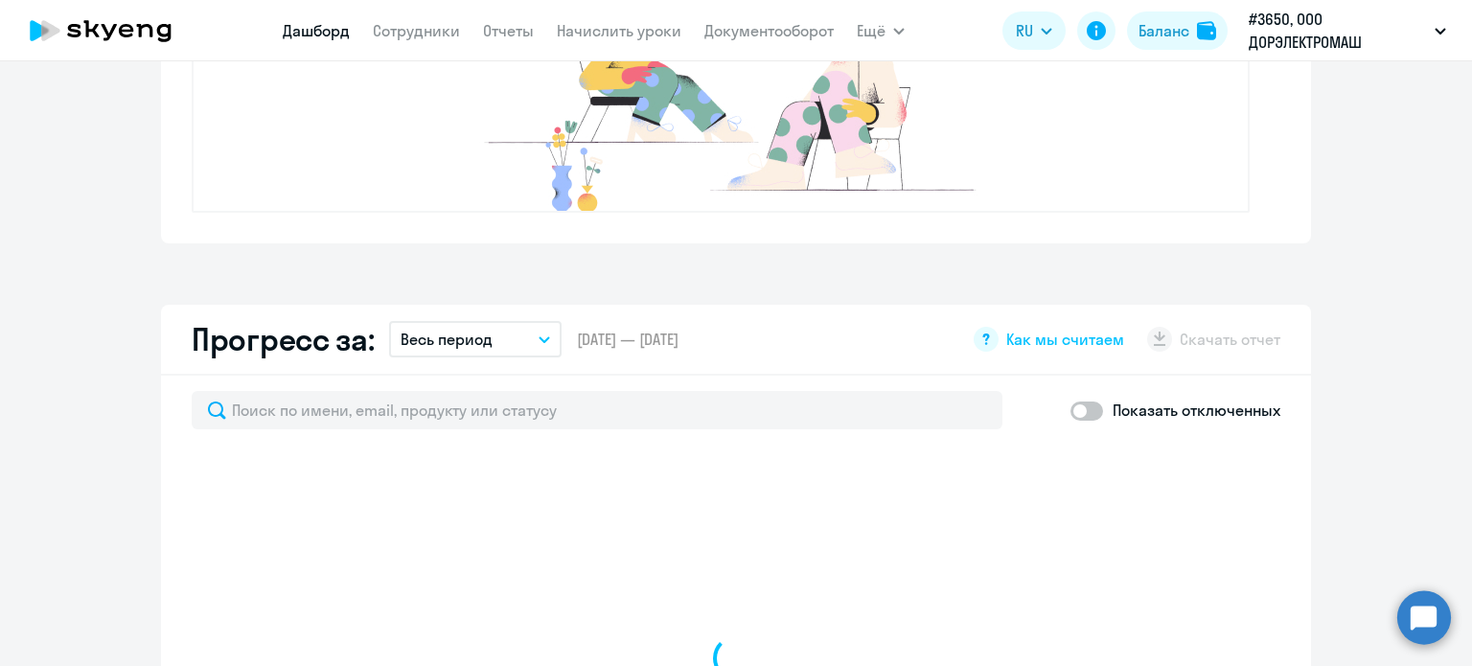
select select "30"
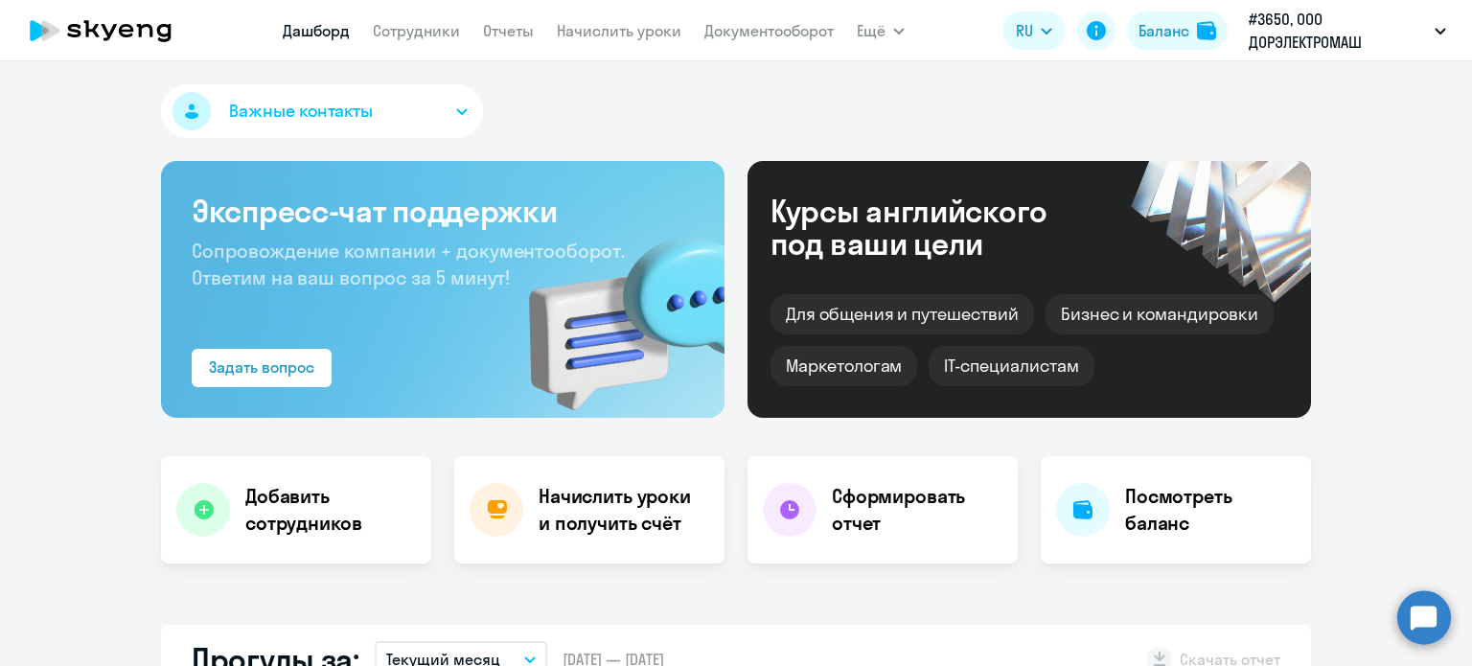
select select "30"
click at [1165, 509] on h4 "Посмотреть баланс" at bounding box center [1210, 510] width 171 height 54
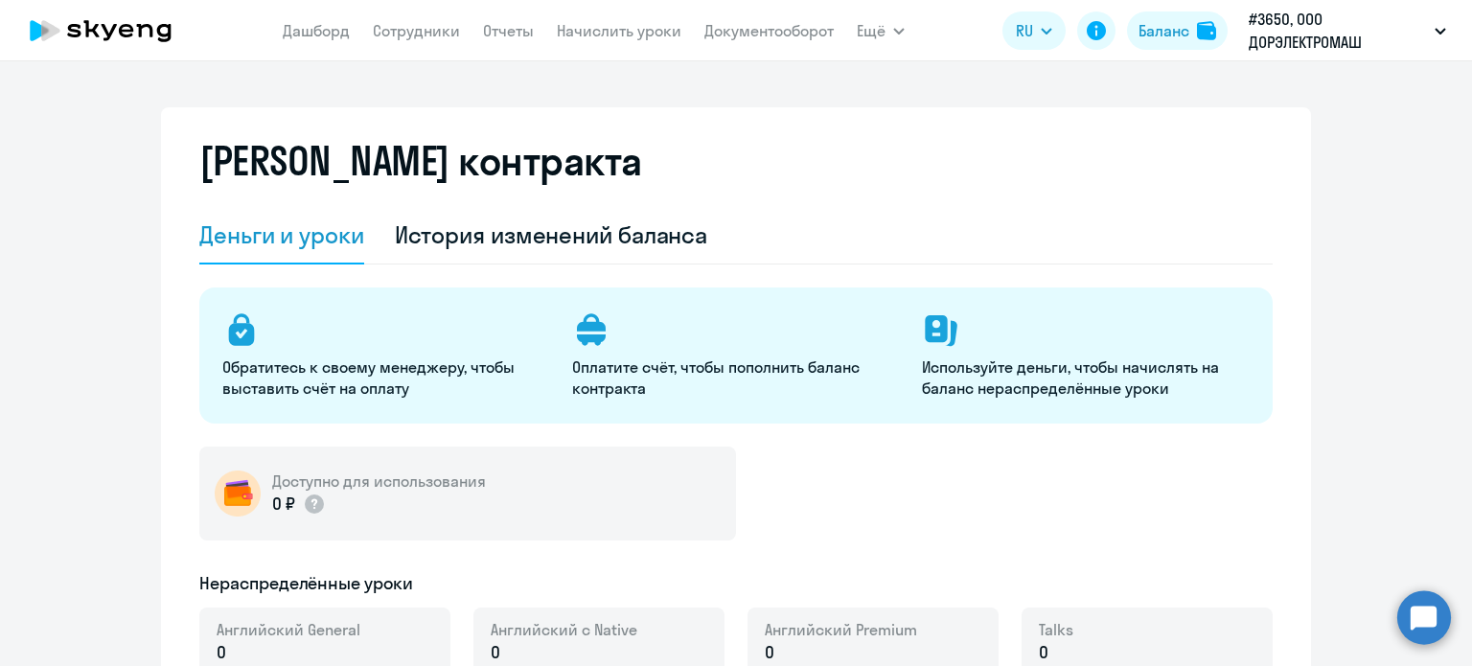
select select "english_adult_not_native_speaker"
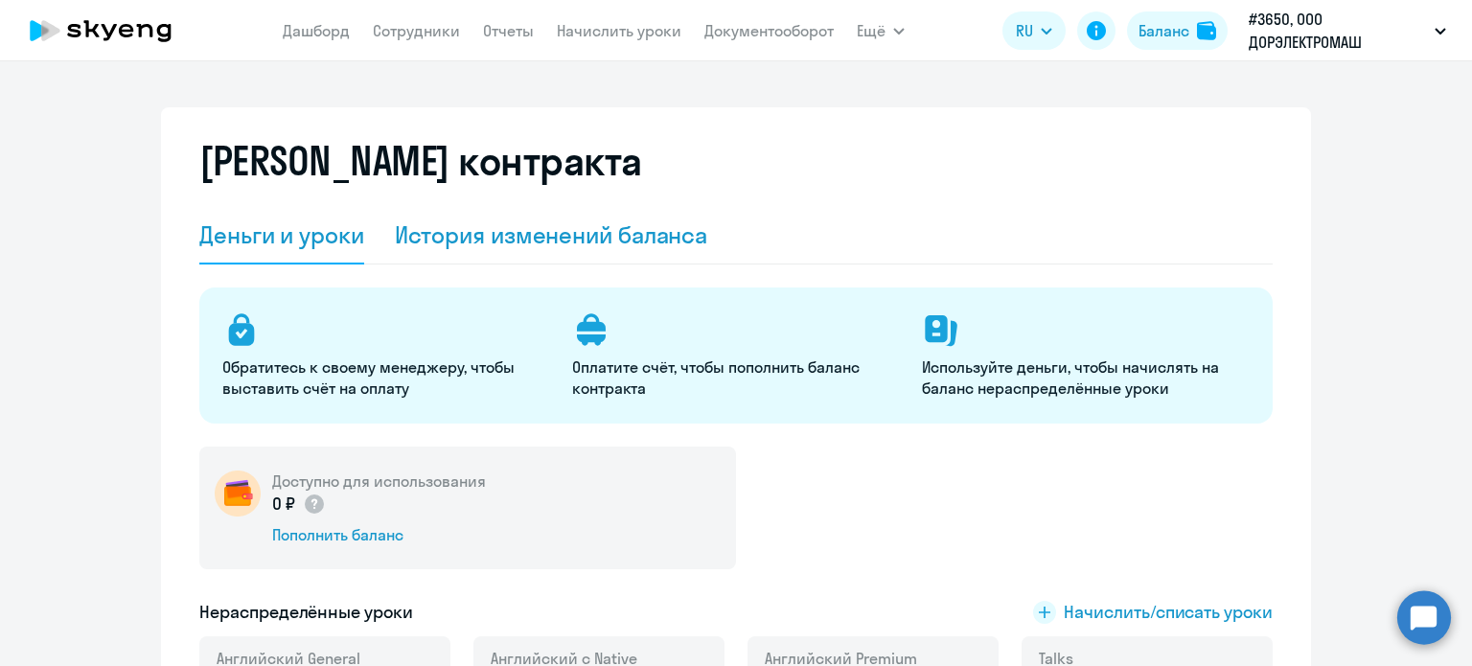
click at [564, 238] on div "История изменений баланса" at bounding box center [551, 234] width 313 height 31
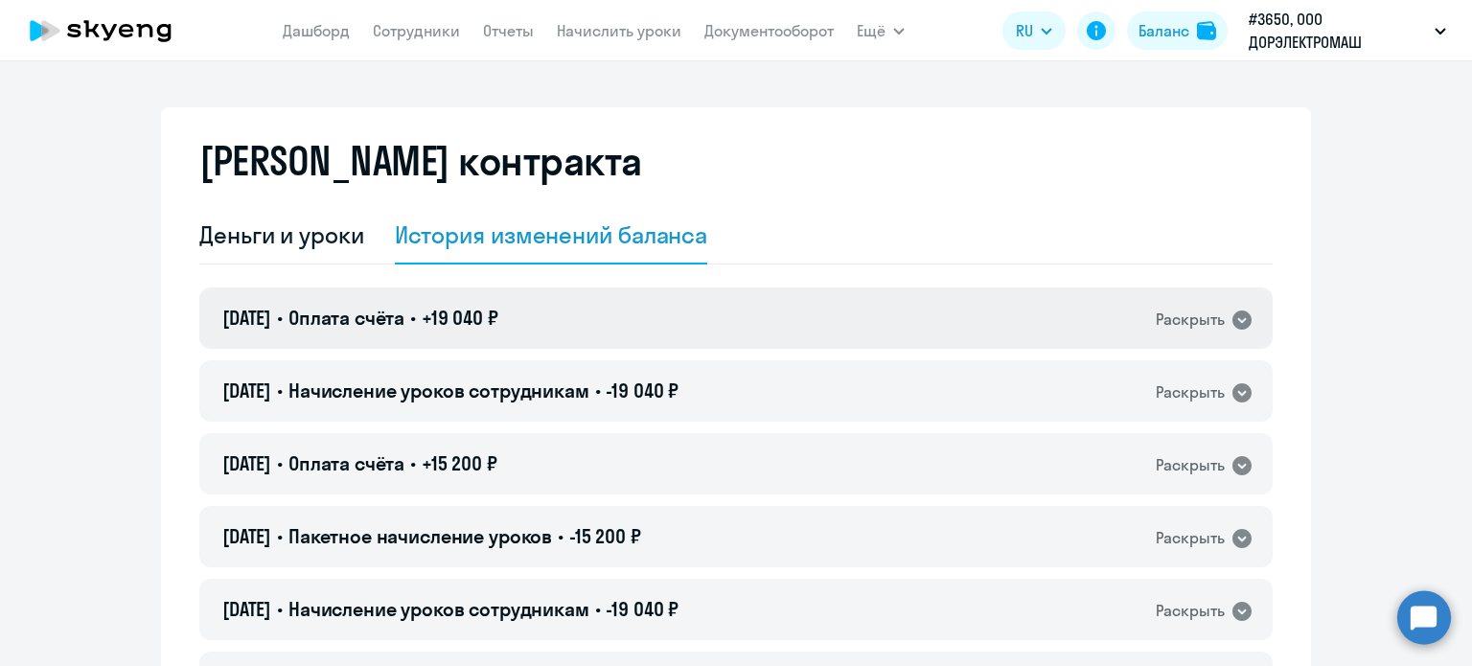
click at [1234, 324] on icon at bounding box center [1242, 320] width 19 height 19
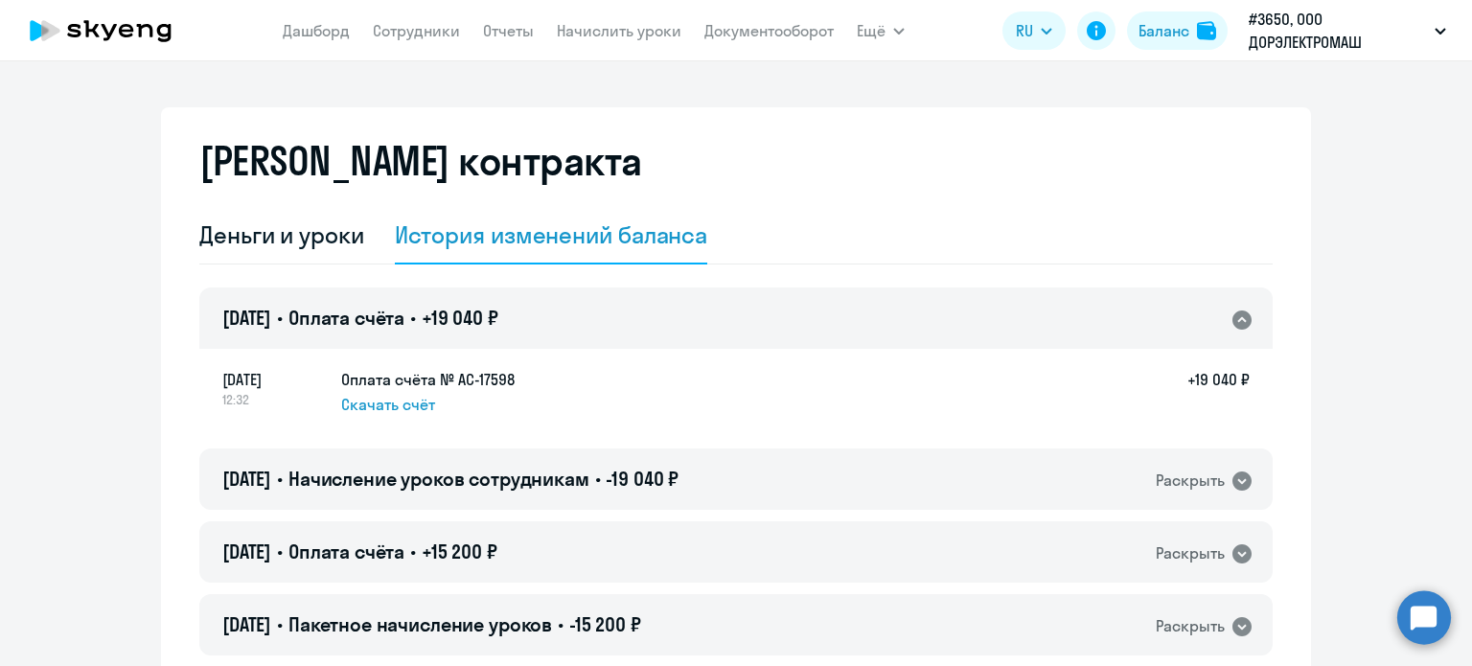
click at [1234, 324] on icon at bounding box center [1242, 320] width 19 height 19
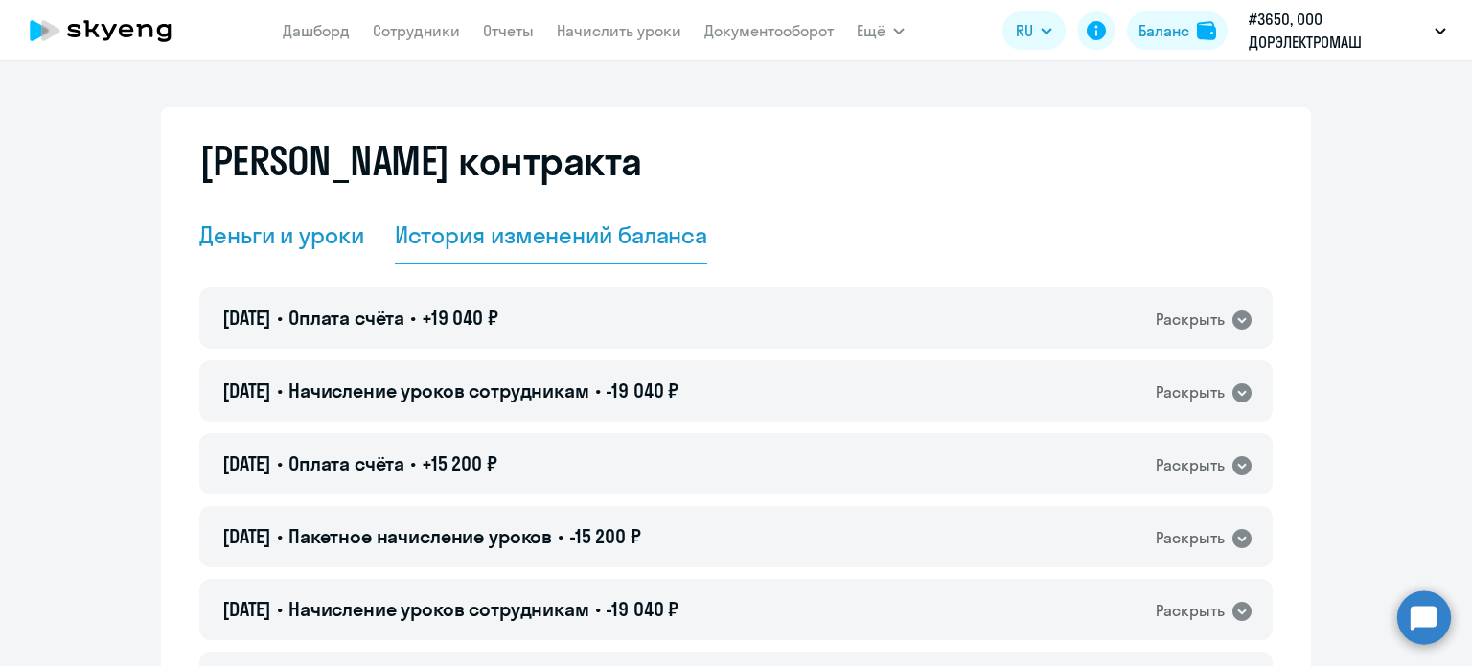
drag, startPoint x: 252, startPoint y: 236, endPoint x: 277, endPoint y: 236, distance: 24.9
click at [257, 236] on div "Деньги и уроки" at bounding box center [281, 234] width 165 height 31
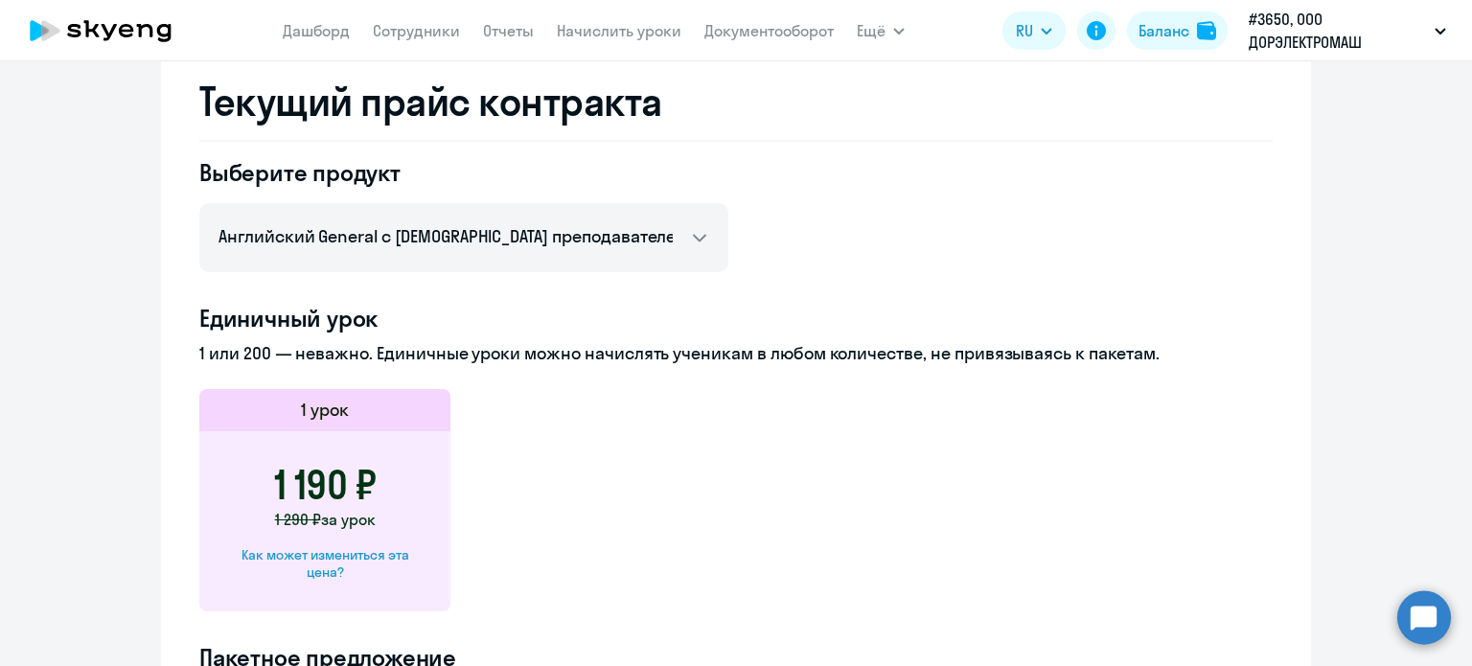
scroll to position [863, 0]
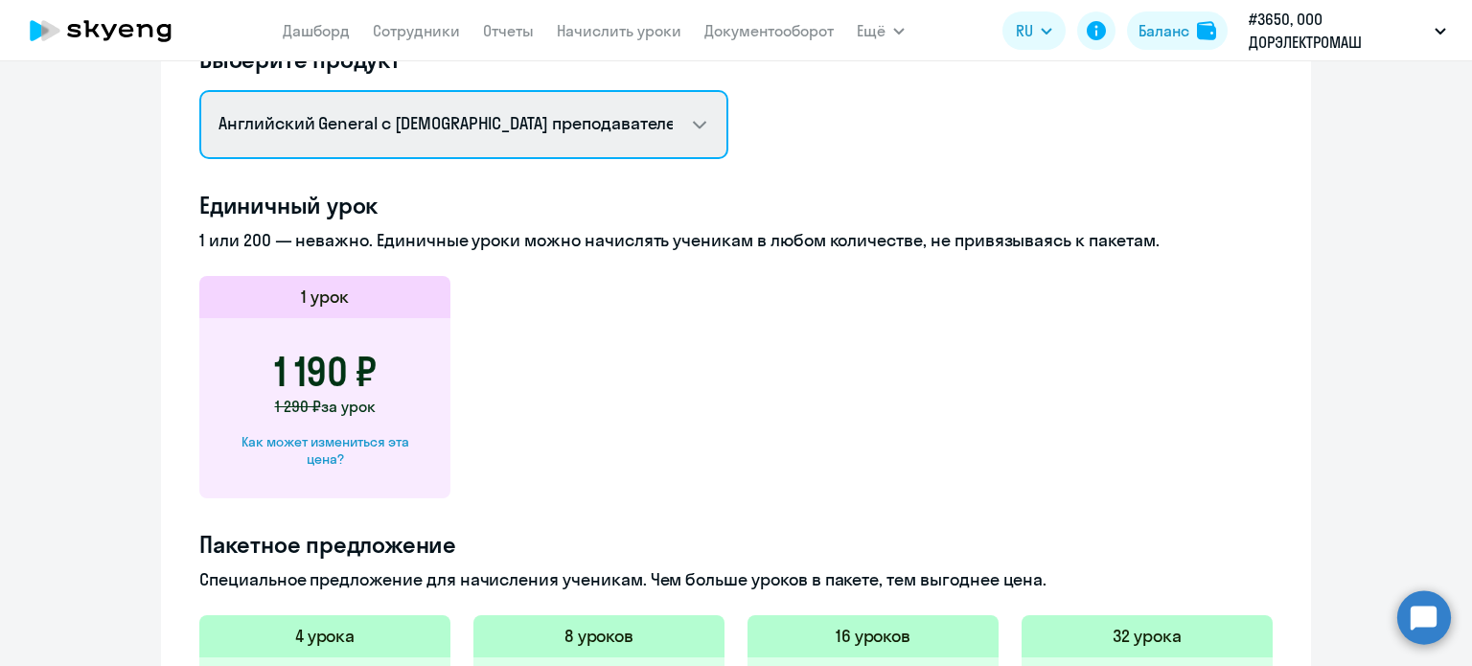
click at [689, 124] on select "Английский General с [DEMOGRAPHIC_DATA] преподавателем Английский General с [DE…" at bounding box center [463, 124] width 529 height 69
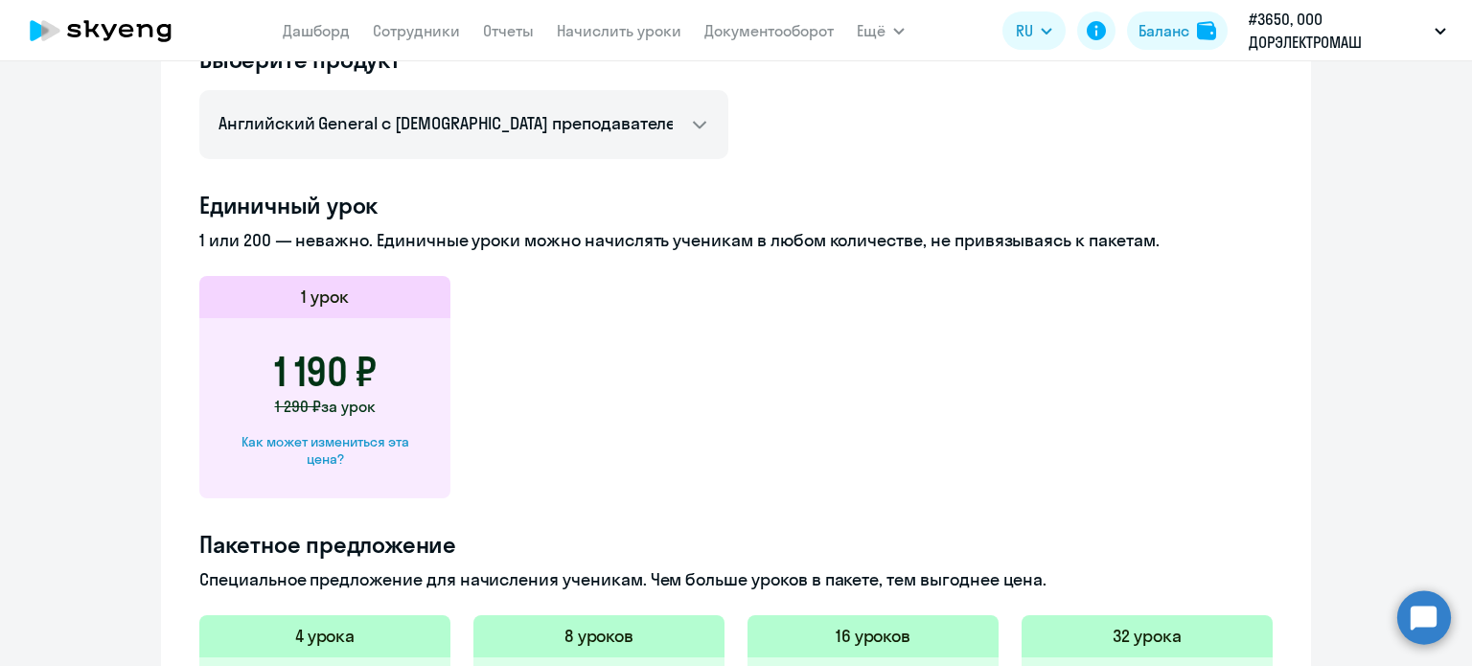
click at [852, 119] on div "Выберите продукт Английский General с русскоговорящим преподавателем Английский…" at bounding box center [735, 575] width 1073 height 1062
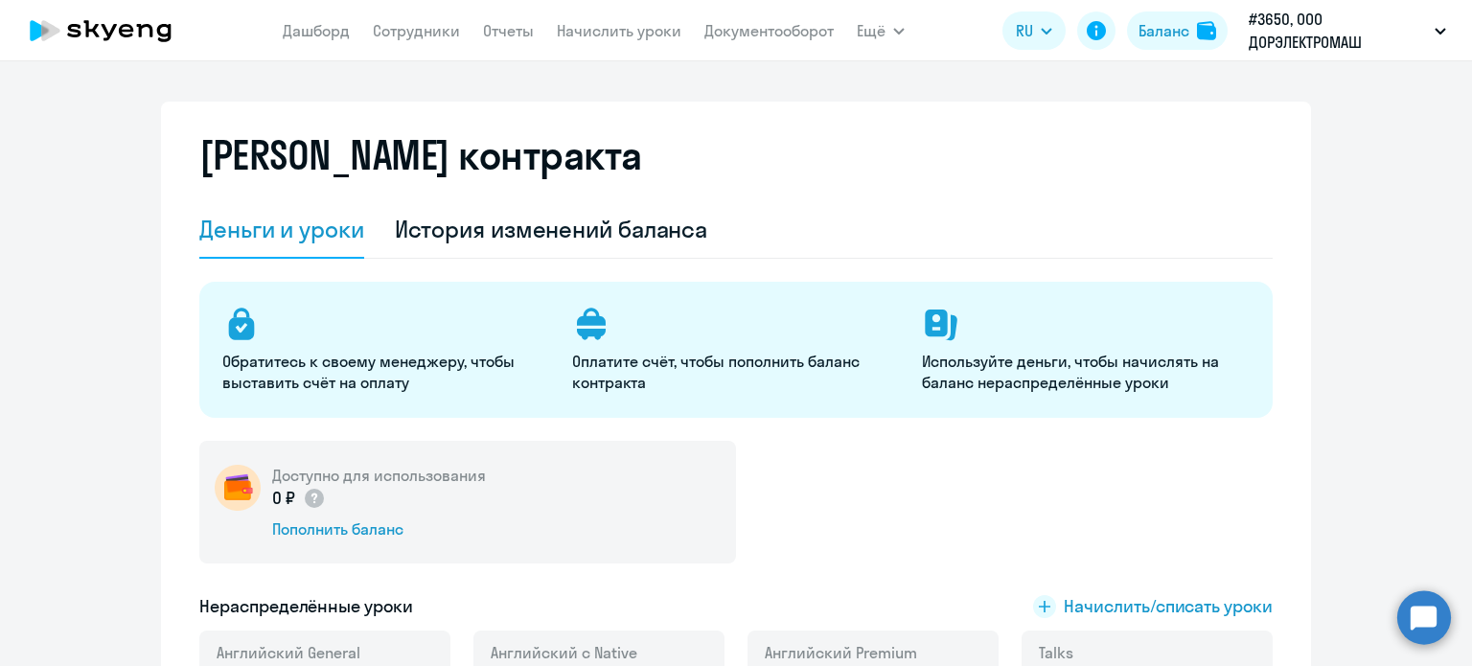
scroll to position [0, 0]
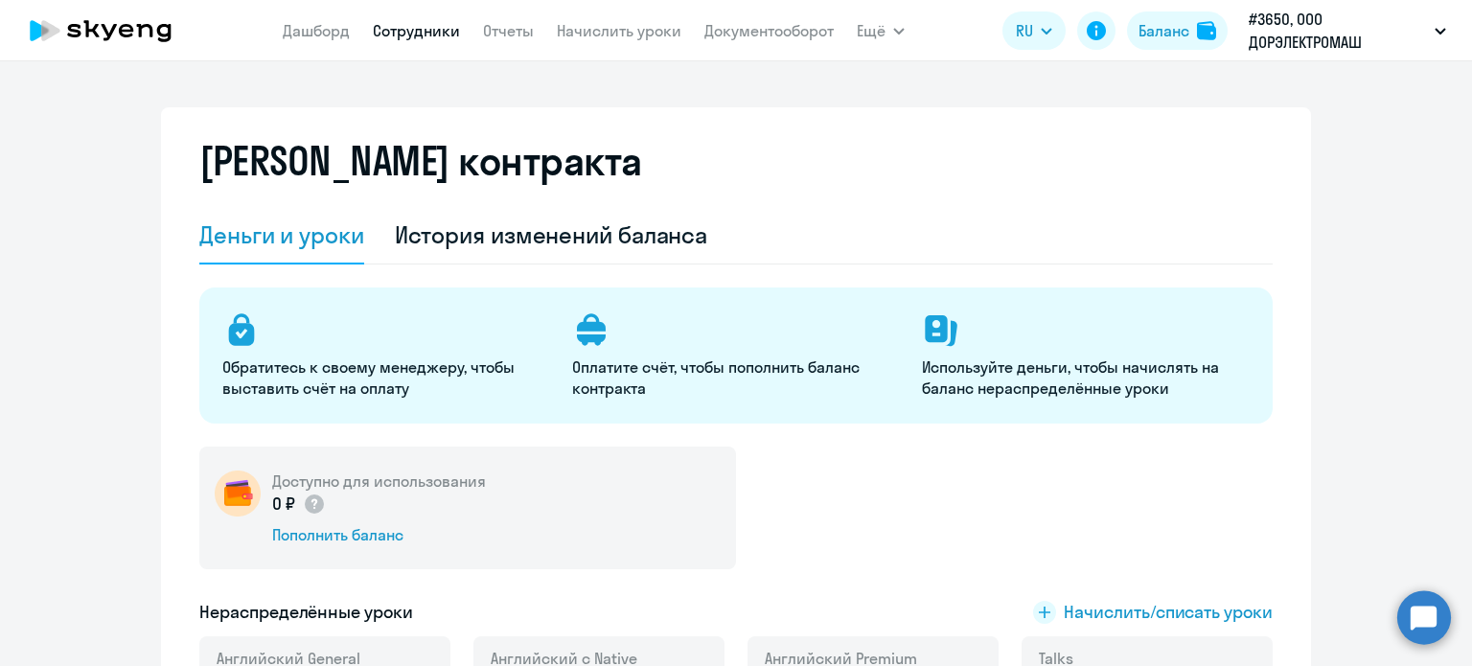
click at [436, 26] on link "Сотрудники" at bounding box center [416, 30] width 87 height 19
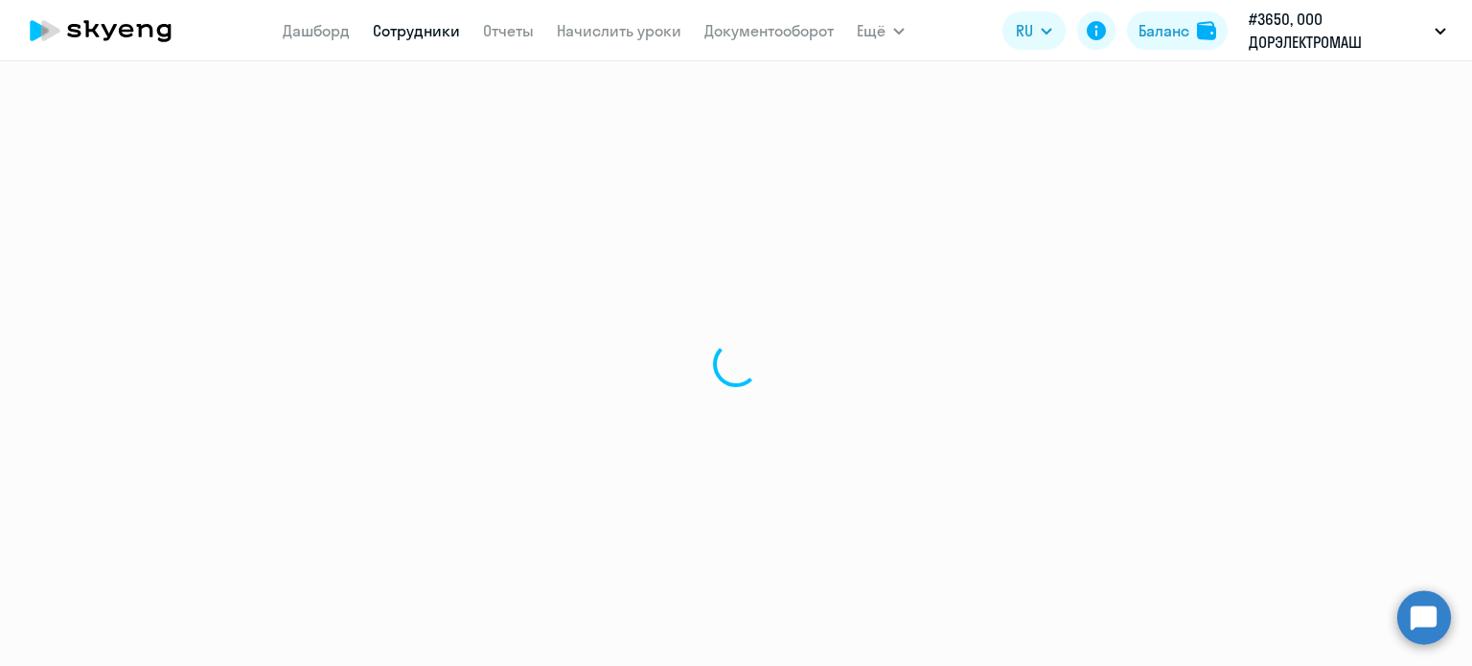
select select "30"
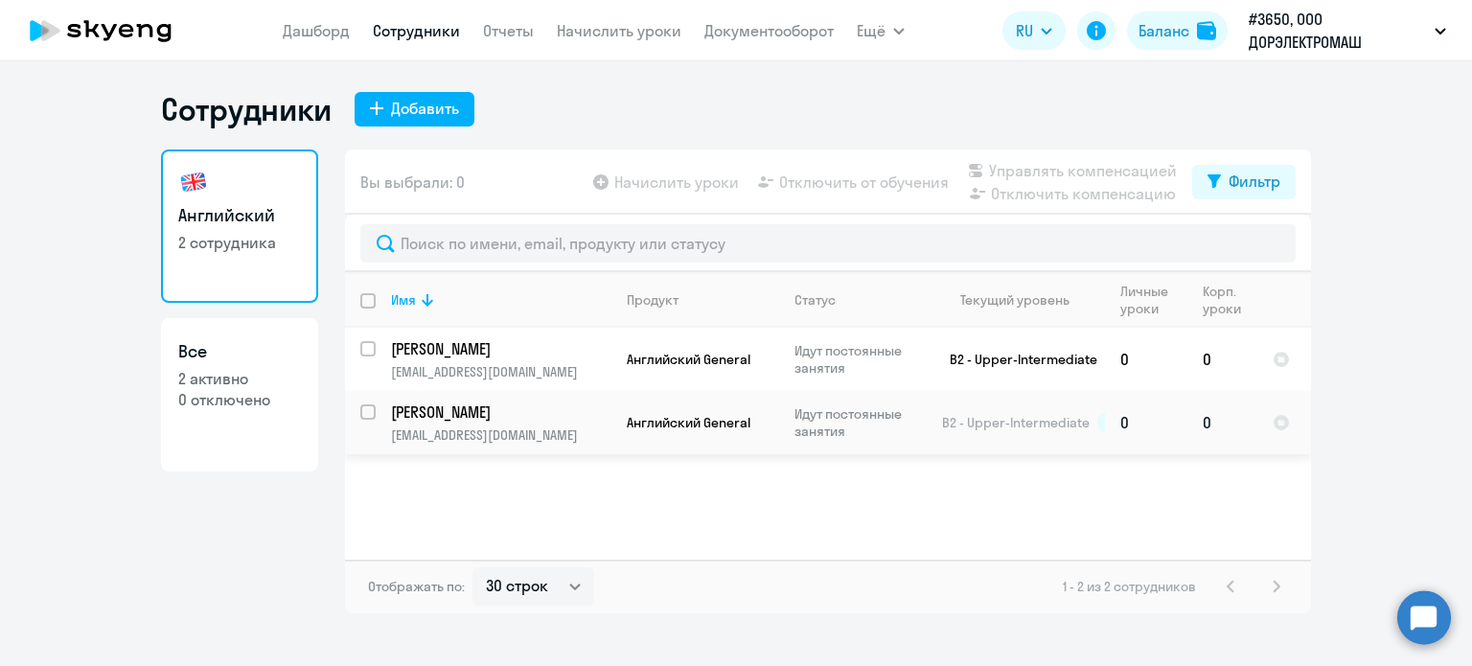
click at [418, 423] on td "[PERSON_NAME] [PERSON_NAME][EMAIL_ADDRESS][DOMAIN_NAME]" at bounding box center [494, 422] width 236 height 63
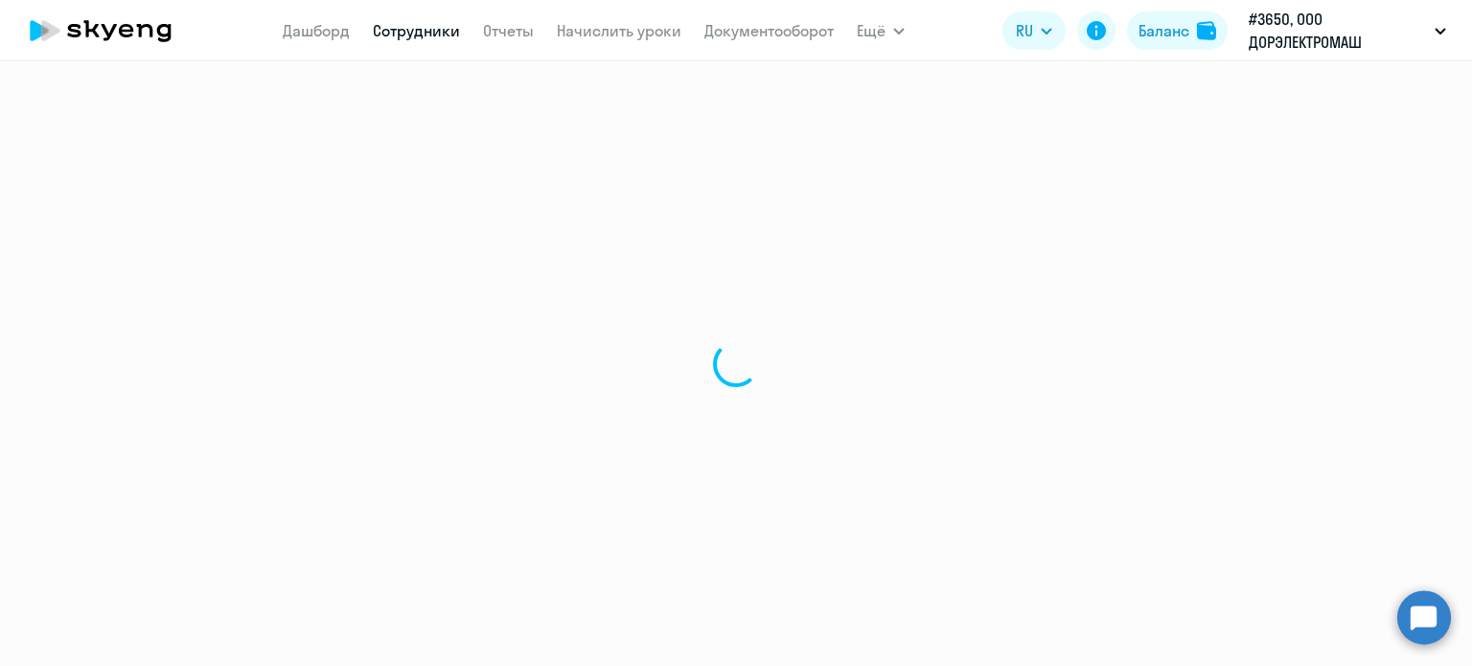
select select "english"
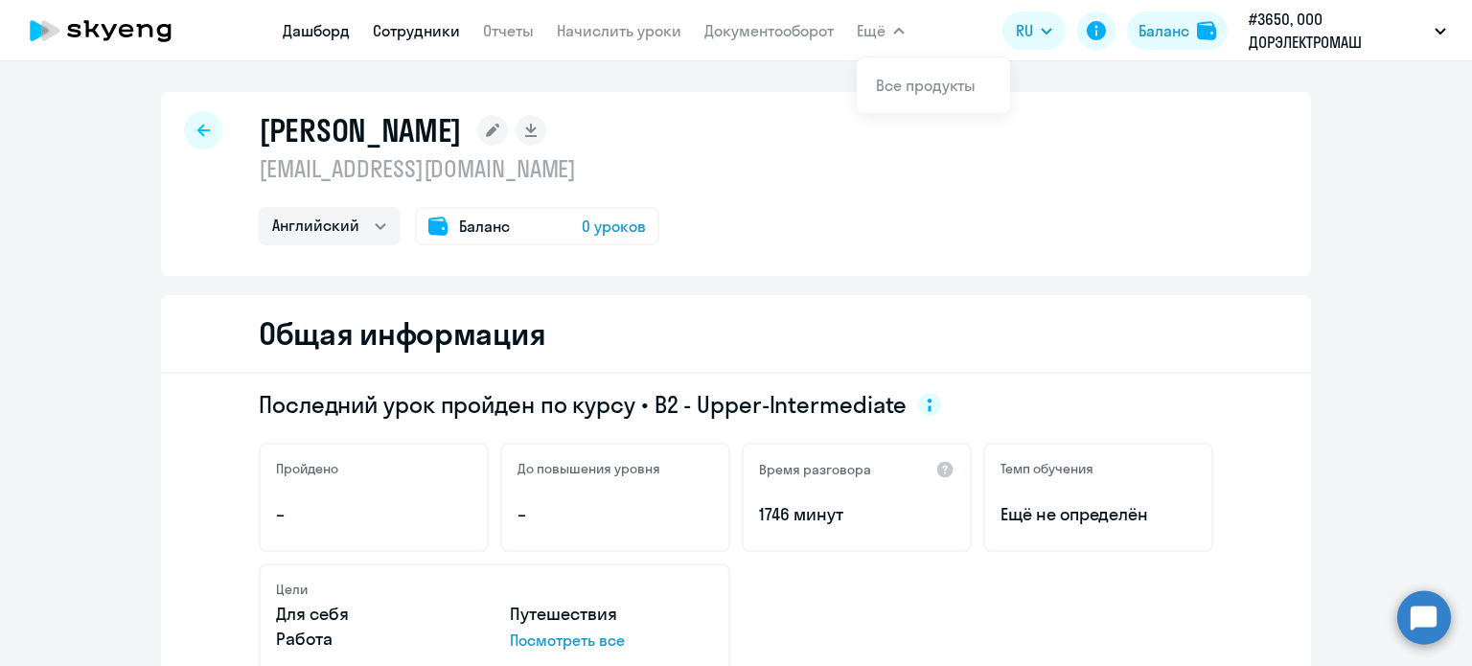
click at [288, 29] on link "Дашборд" at bounding box center [316, 30] width 67 height 19
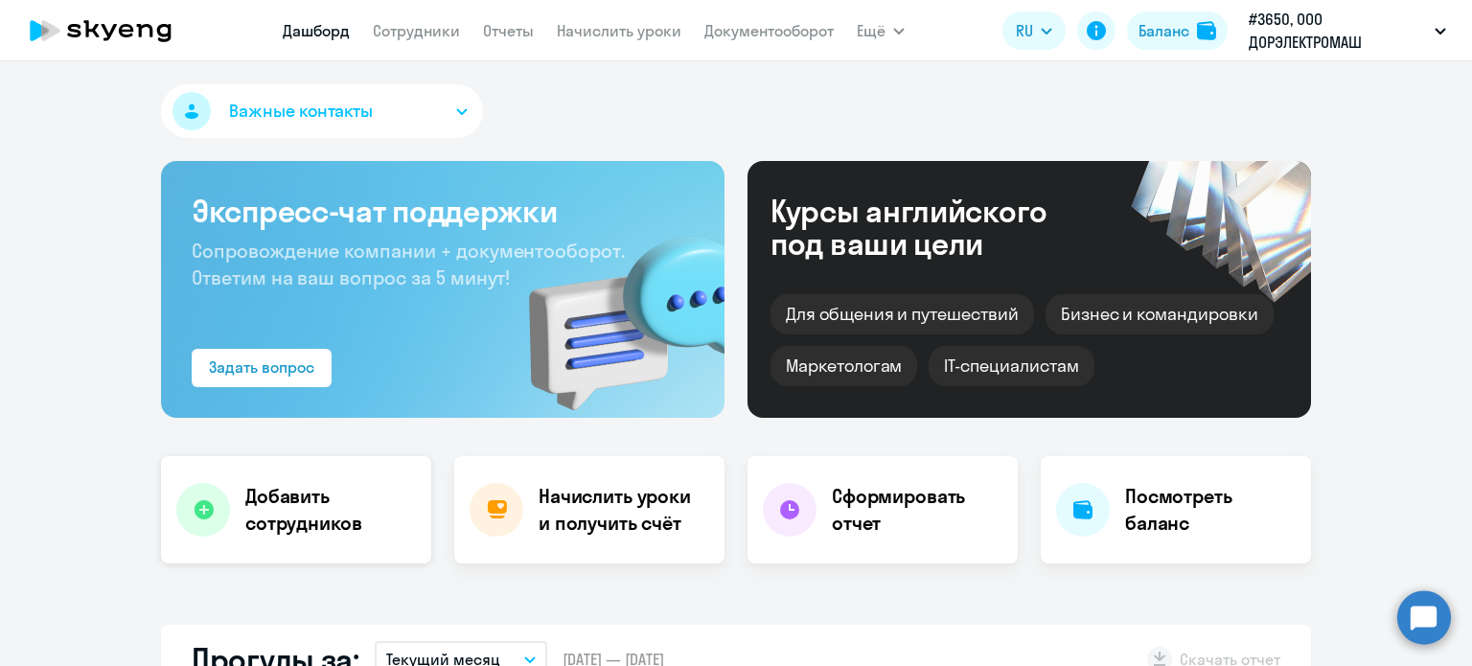
select select "30"
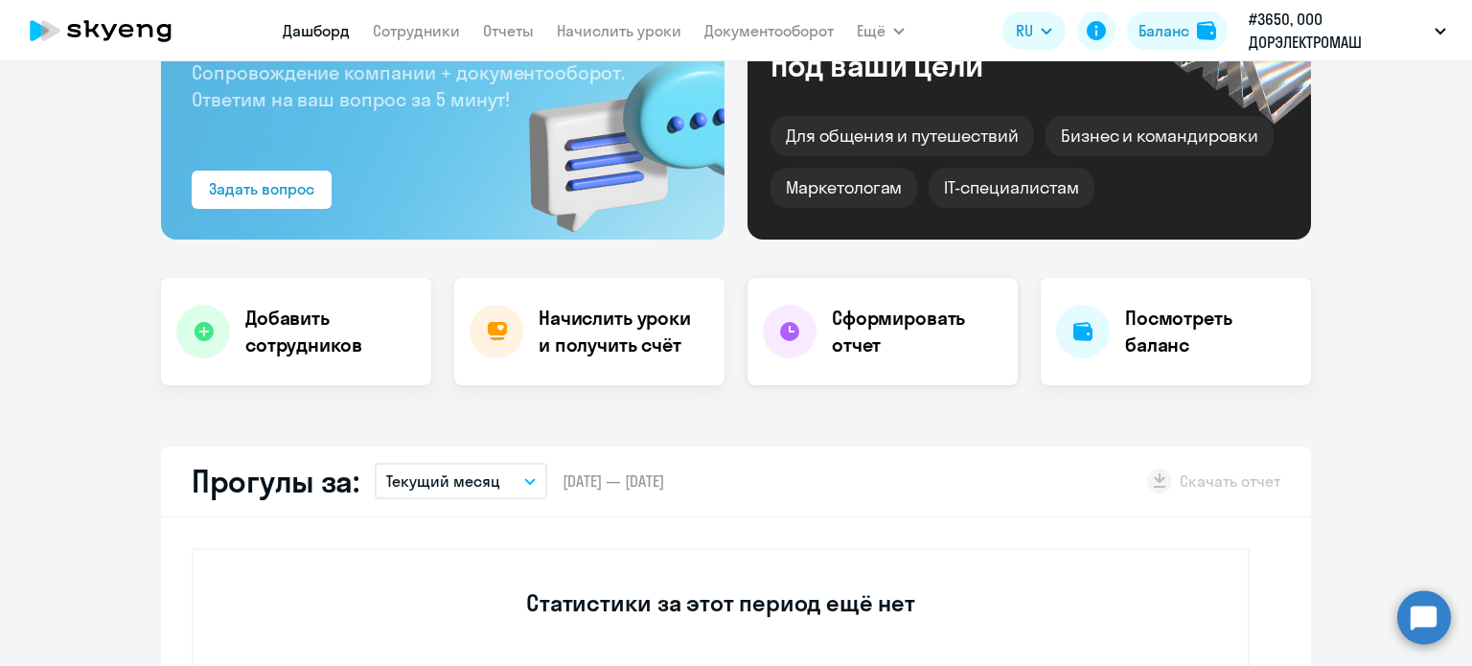
scroll to position [192, 0]
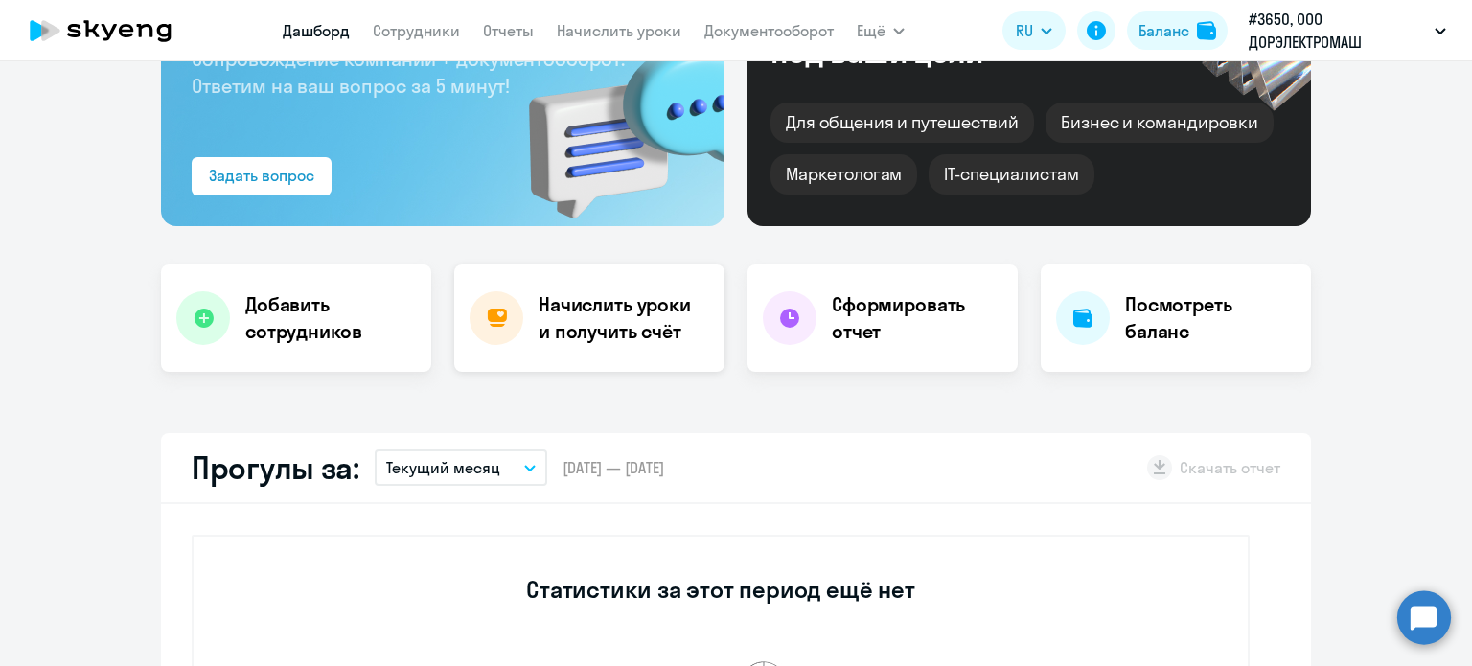
click at [644, 333] on h4 "Начислить уроки и получить счёт" at bounding box center [622, 318] width 167 height 54
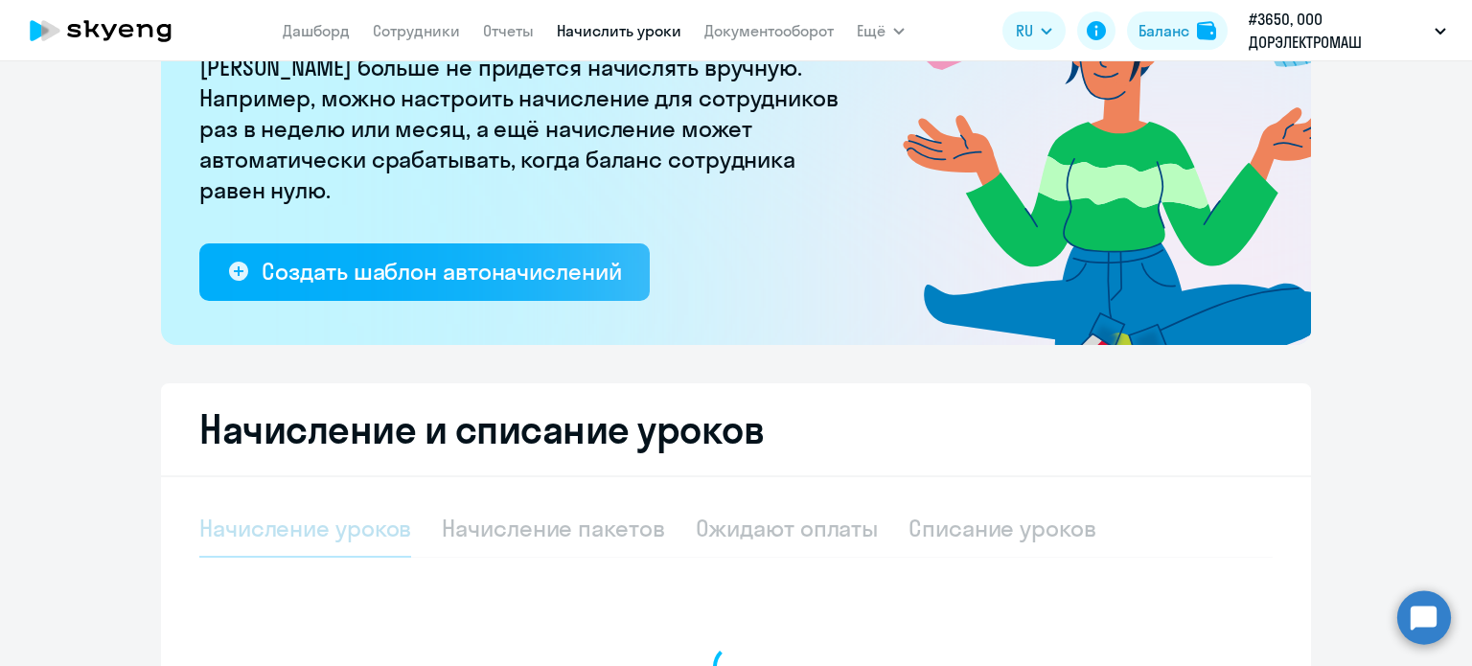
select select "10"
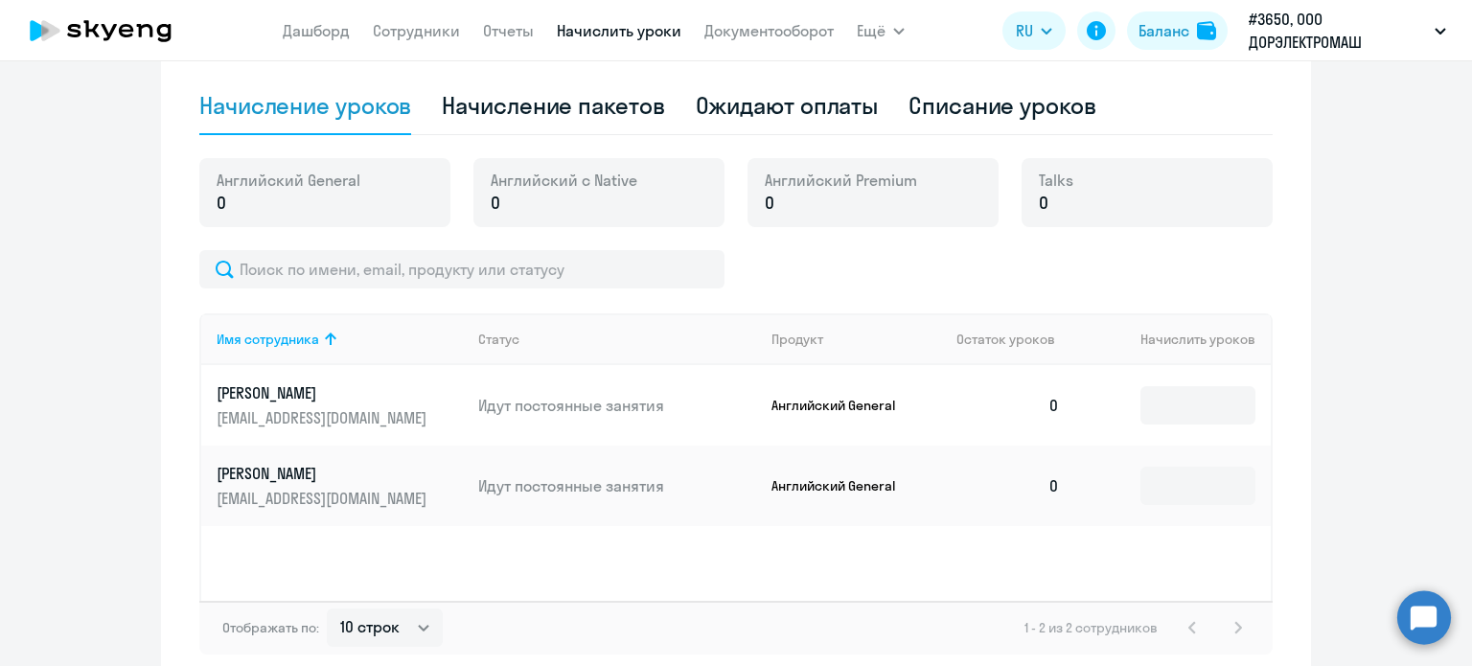
scroll to position [709, 0]
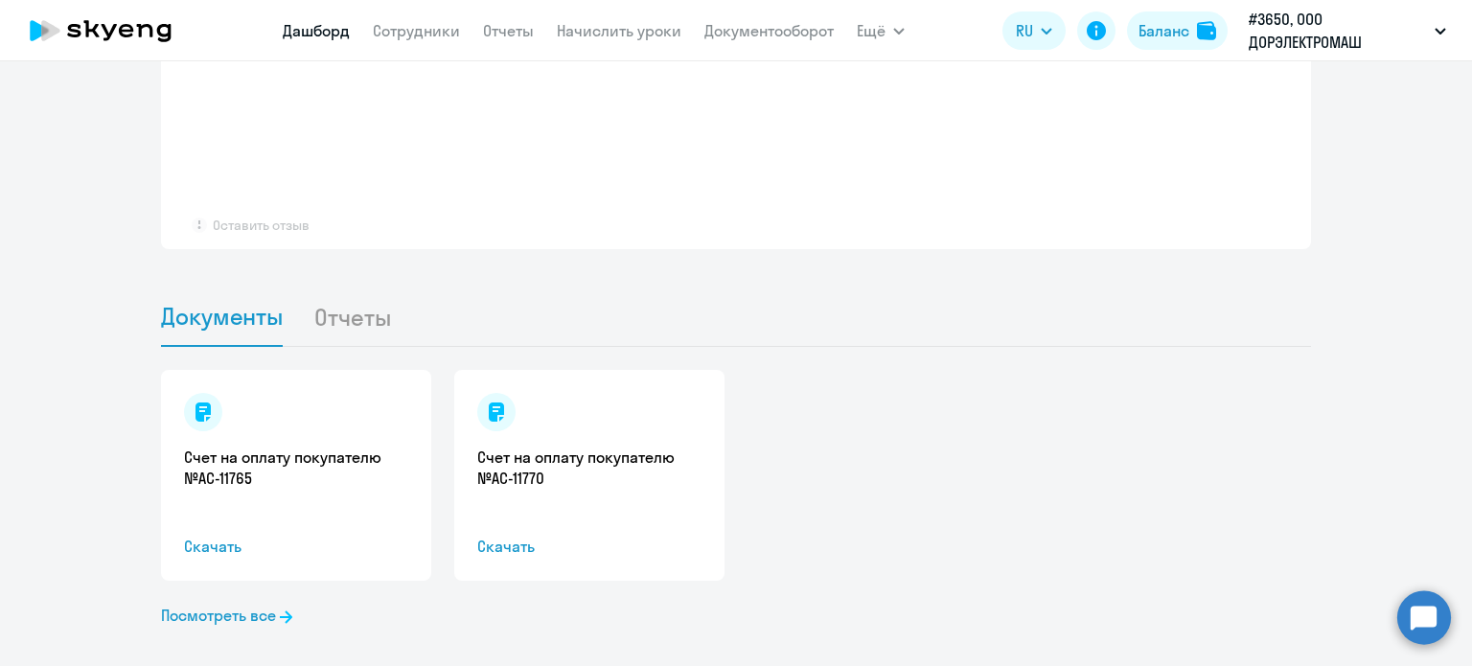
select select "30"
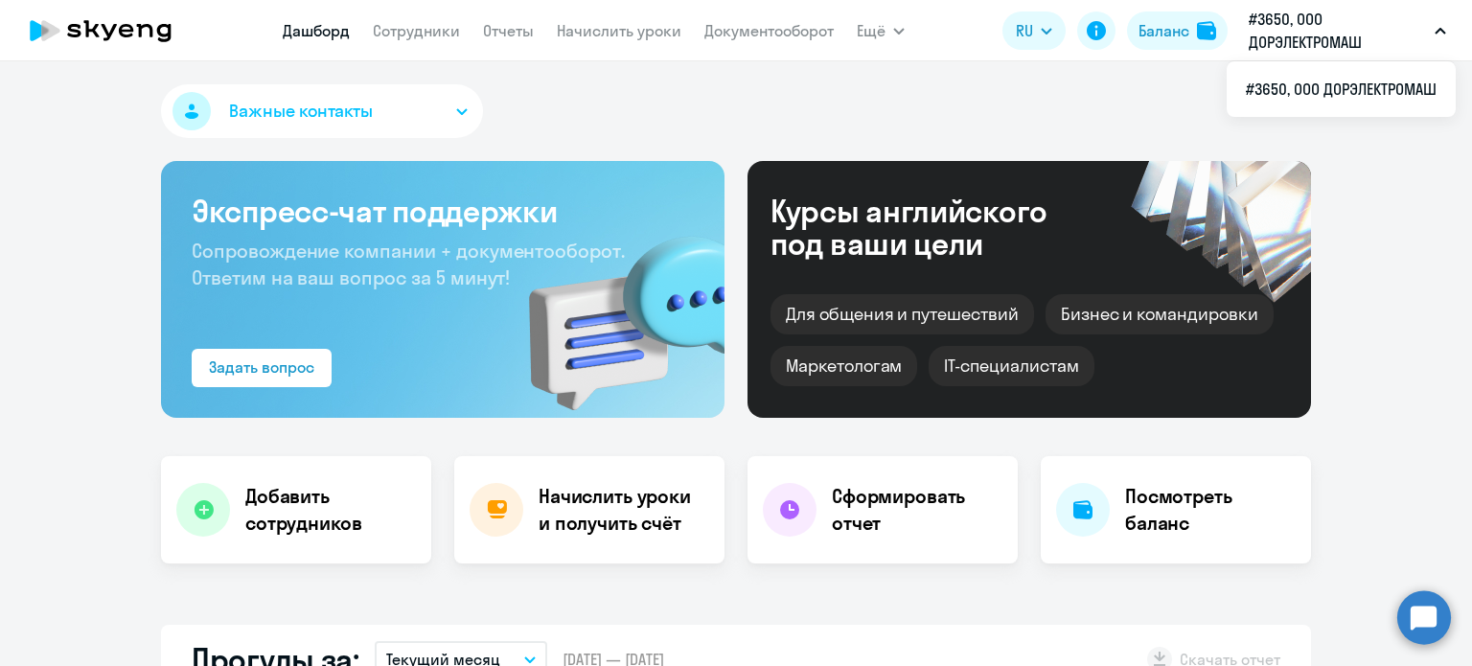
click at [1453, 22] on button "#3650, ООО ДОРЭЛЕКТРОМАШ" at bounding box center [1347, 31] width 217 height 46
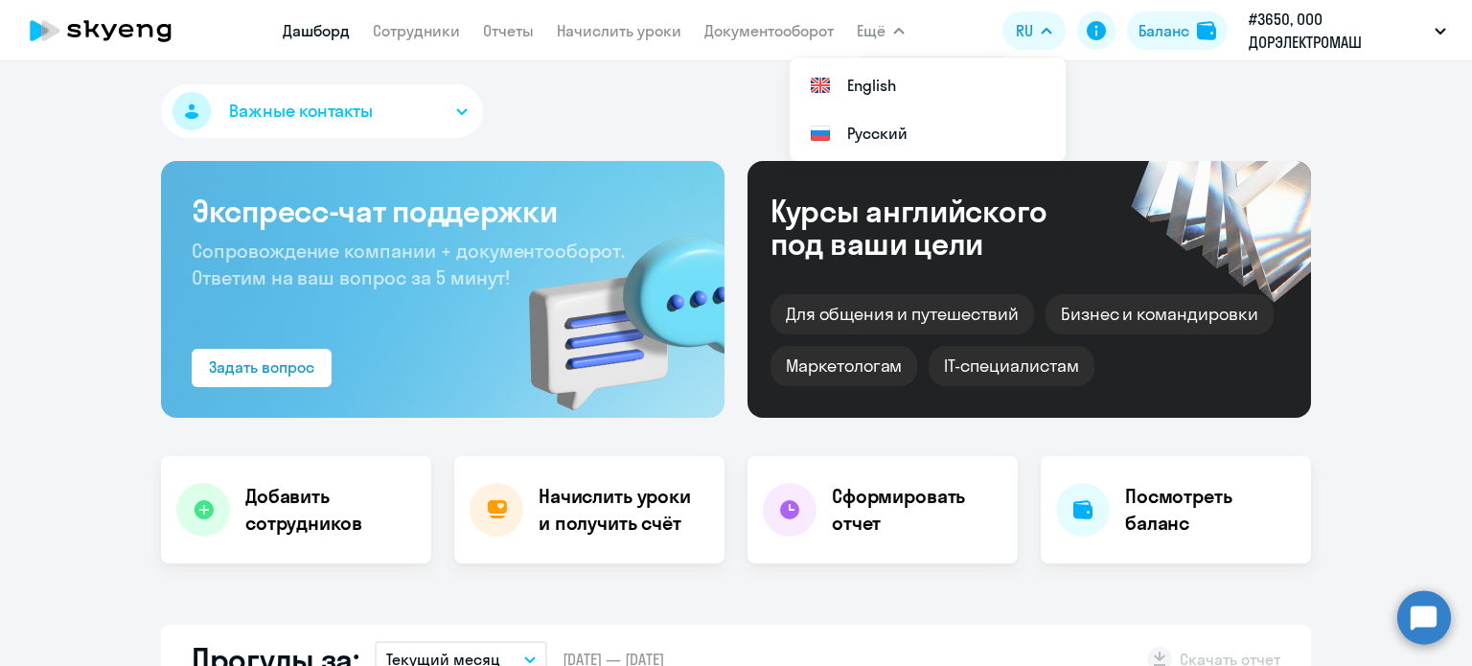
click at [113, 34] on icon at bounding box center [100, 31] width 169 height 48
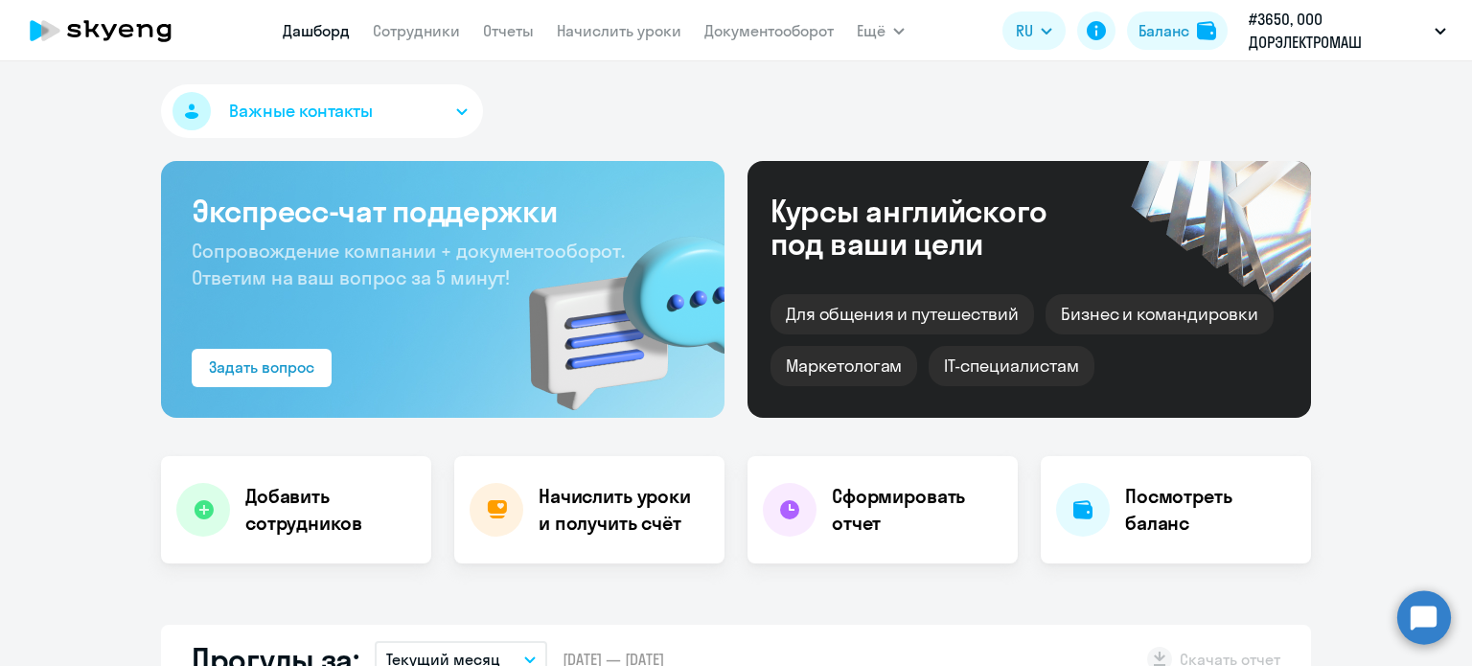
click at [125, 26] on icon at bounding box center [126, 30] width 14 height 13
click at [439, 35] on link "Сотрудники" at bounding box center [416, 30] width 87 height 19
select select "30"
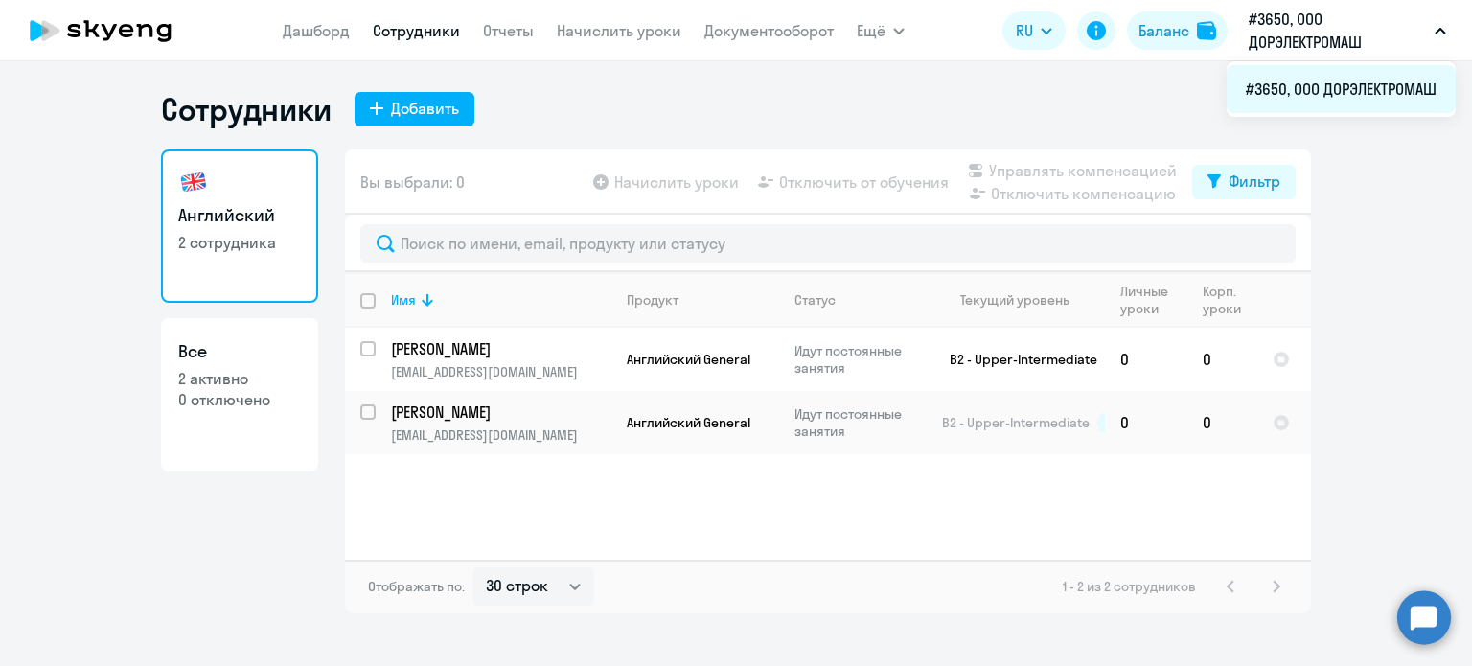
click at [1385, 81] on li "#3650, ООО ДОРЭЛЕКТРОМАШ" at bounding box center [1341, 89] width 229 height 48
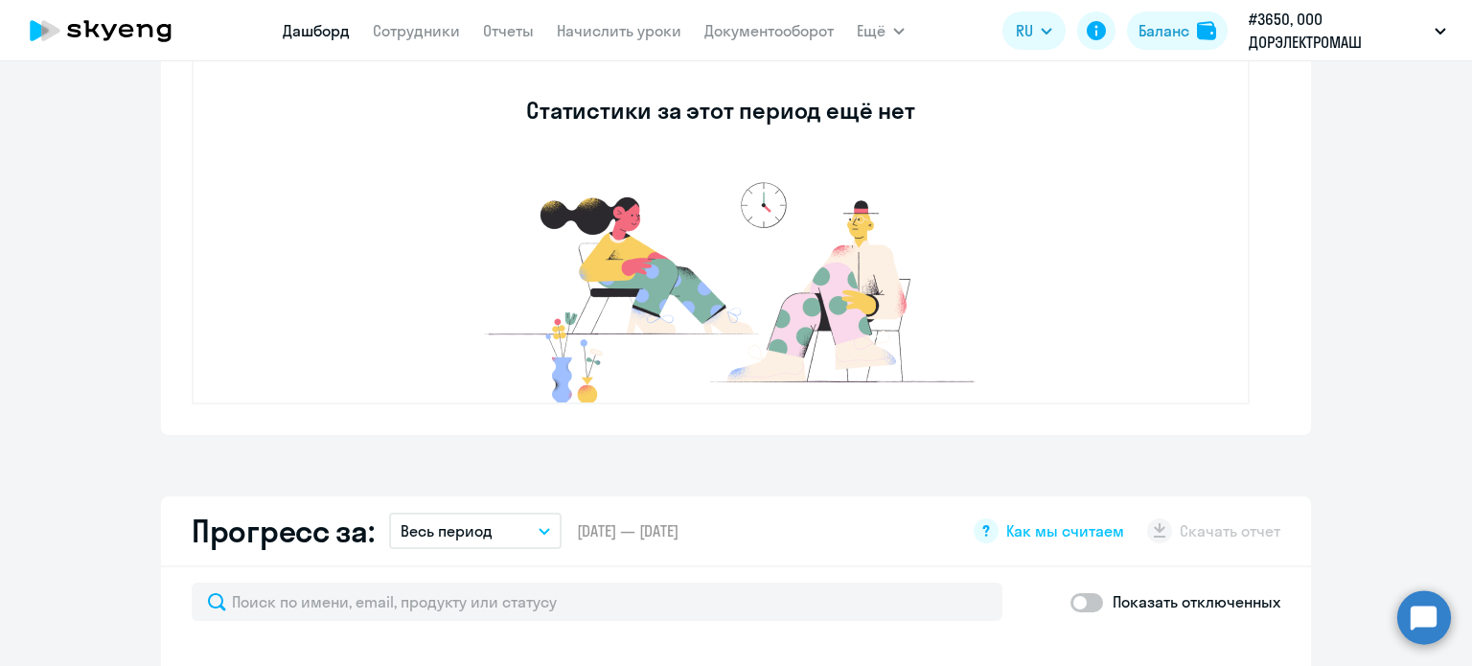
select select "30"
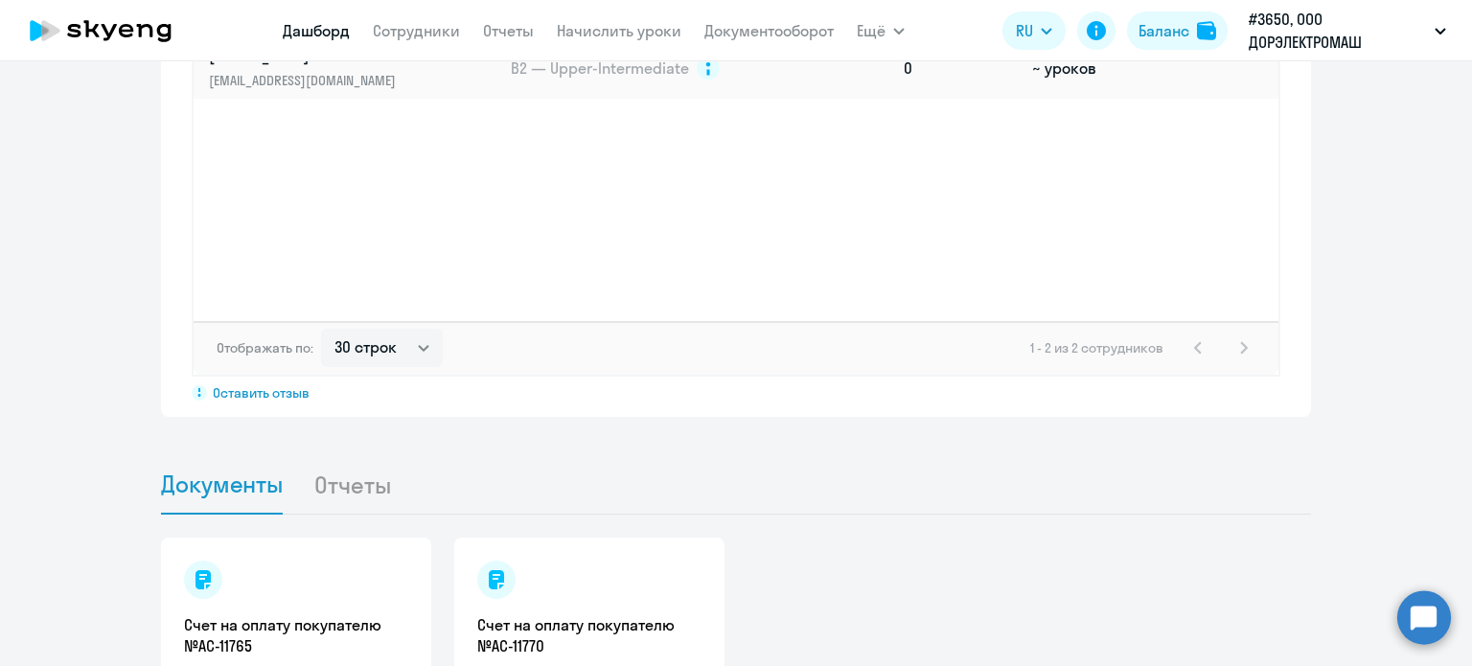
scroll to position [1710, 0]
